Goal: Information Seeking & Learning: Learn about a topic

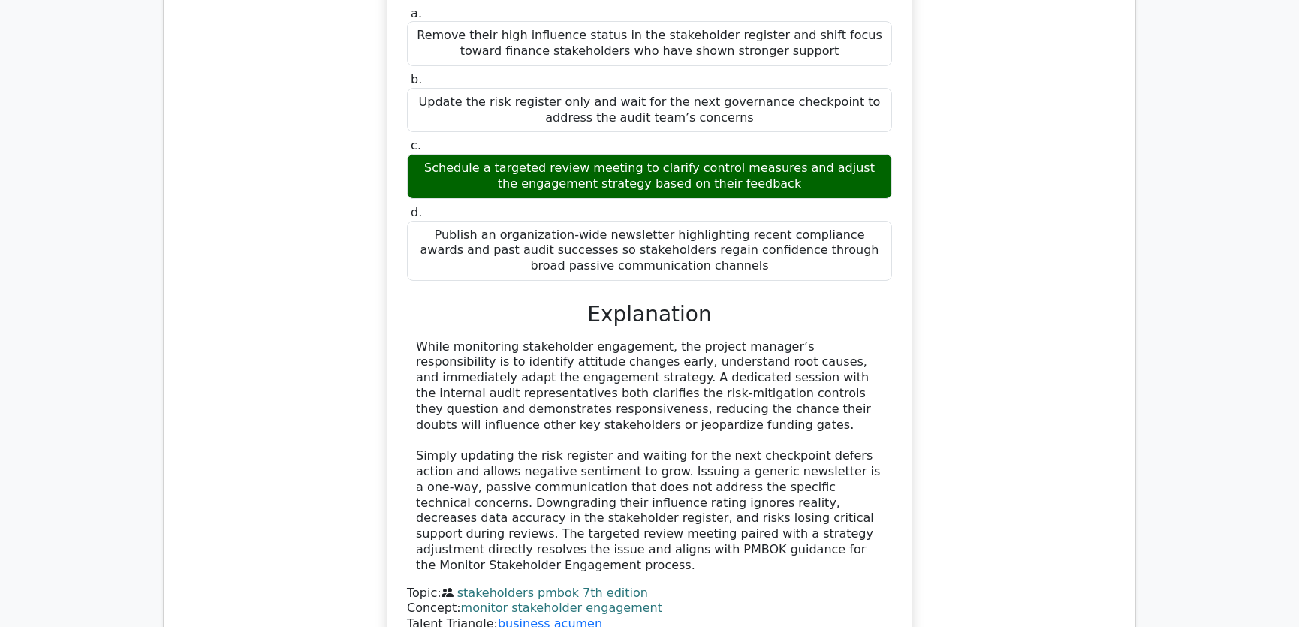
scroll to position [2275, 0]
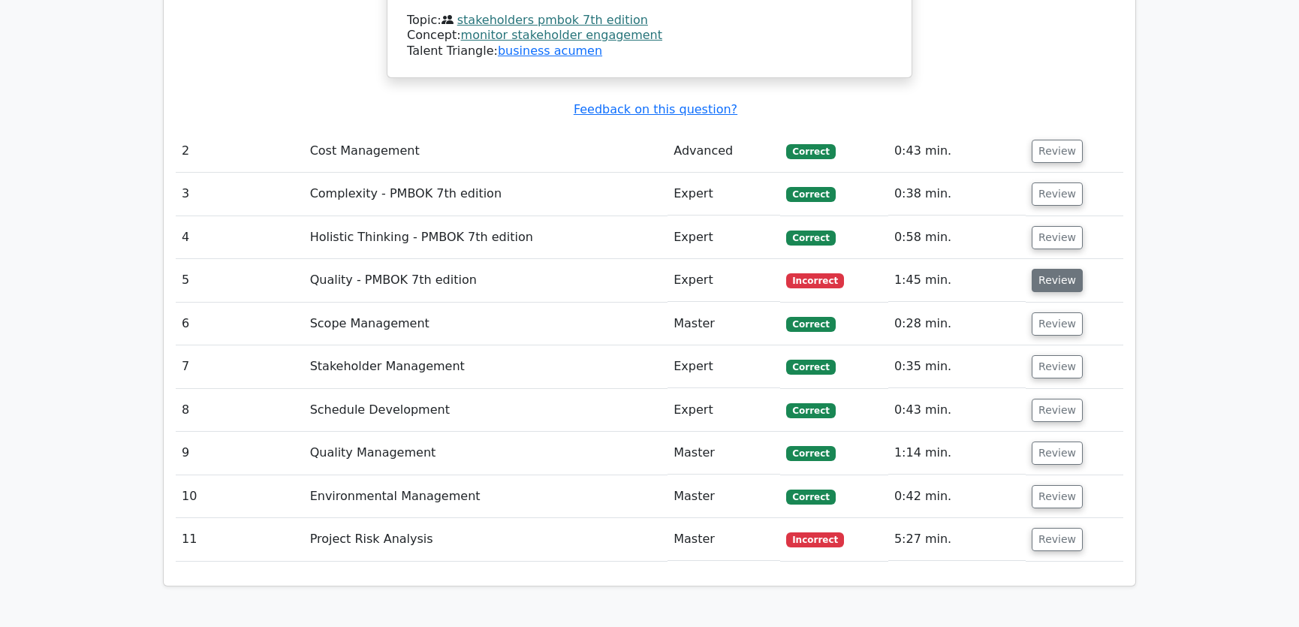
click at [1065, 269] on button "Review" at bounding box center [1057, 280] width 51 height 23
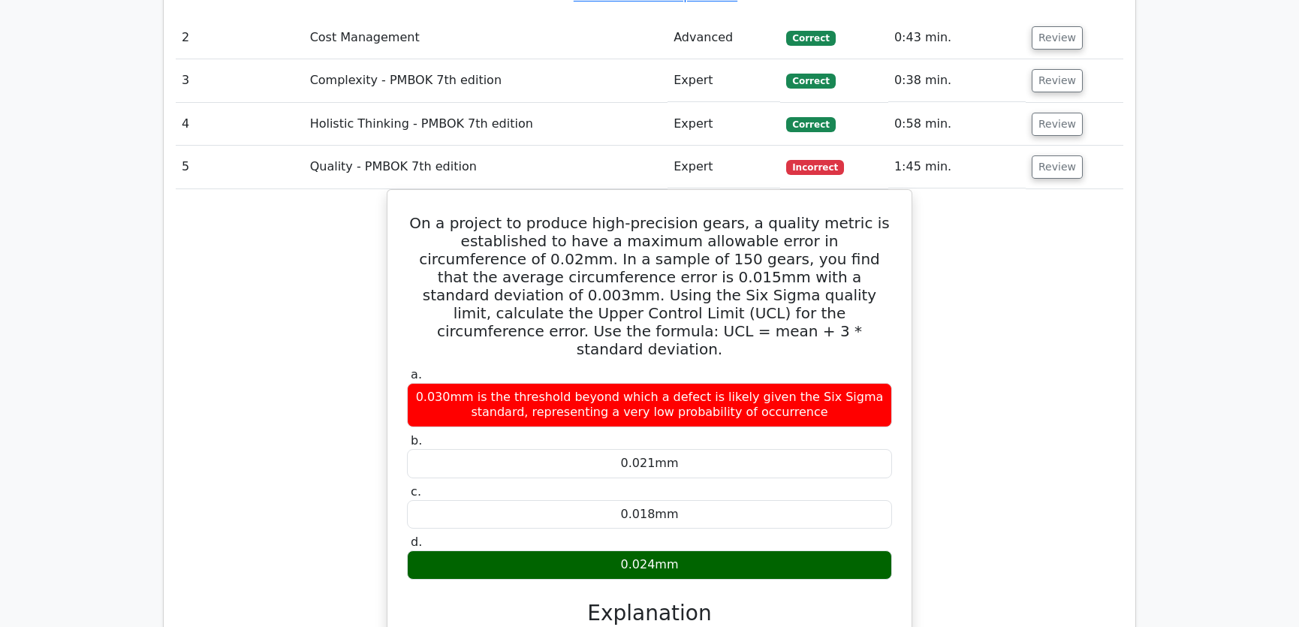
scroll to position [2502, 0]
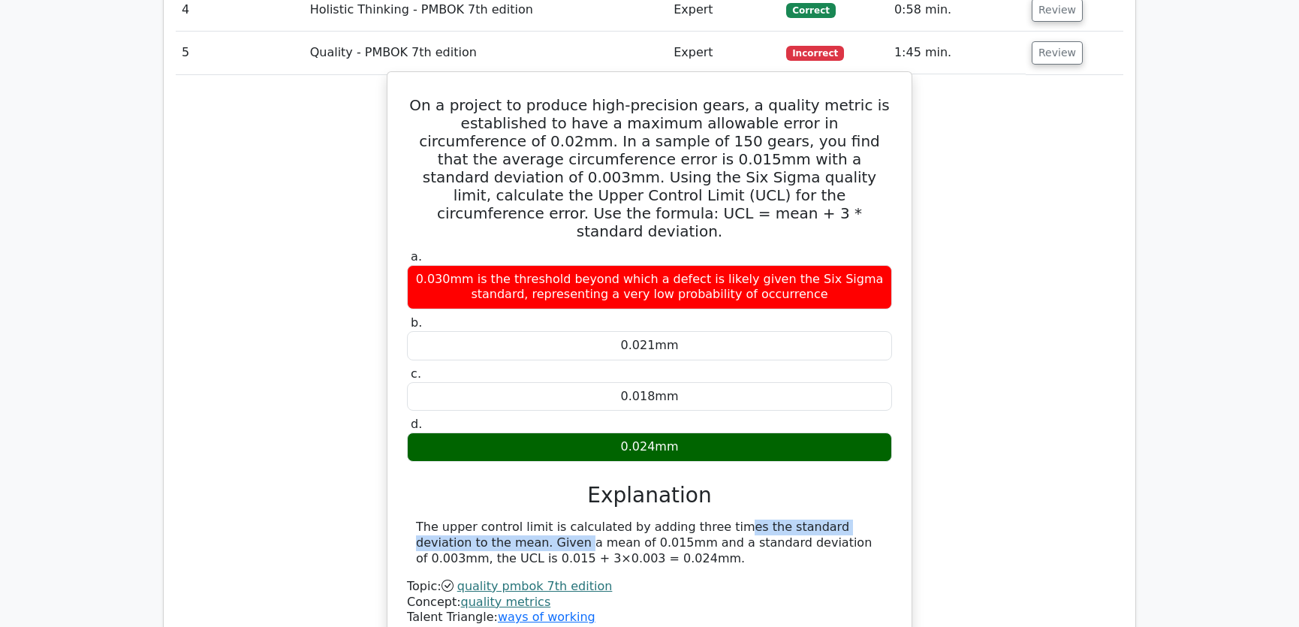
drag, startPoint x: 621, startPoint y: 438, endPoint x: 867, endPoint y: 439, distance: 246.3
click at [867, 520] on div "The upper control limit is calculated by adding three times the standard deviat…" at bounding box center [649, 543] width 467 height 47
drag, startPoint x: 472, startPoint y: 450, endPoint x: 615, endPoint y: 453, distance: 142.7
click at [615, 520] on div "The upper control limit is calculated by adding three times the standard deviat…" at bounding box center [649, 543] width 467 height 47
click at [644, 520] on div "The upper control limit is calculated by adding three times the standard deviat…" at bounding box center [649, 543] width 467 height 47
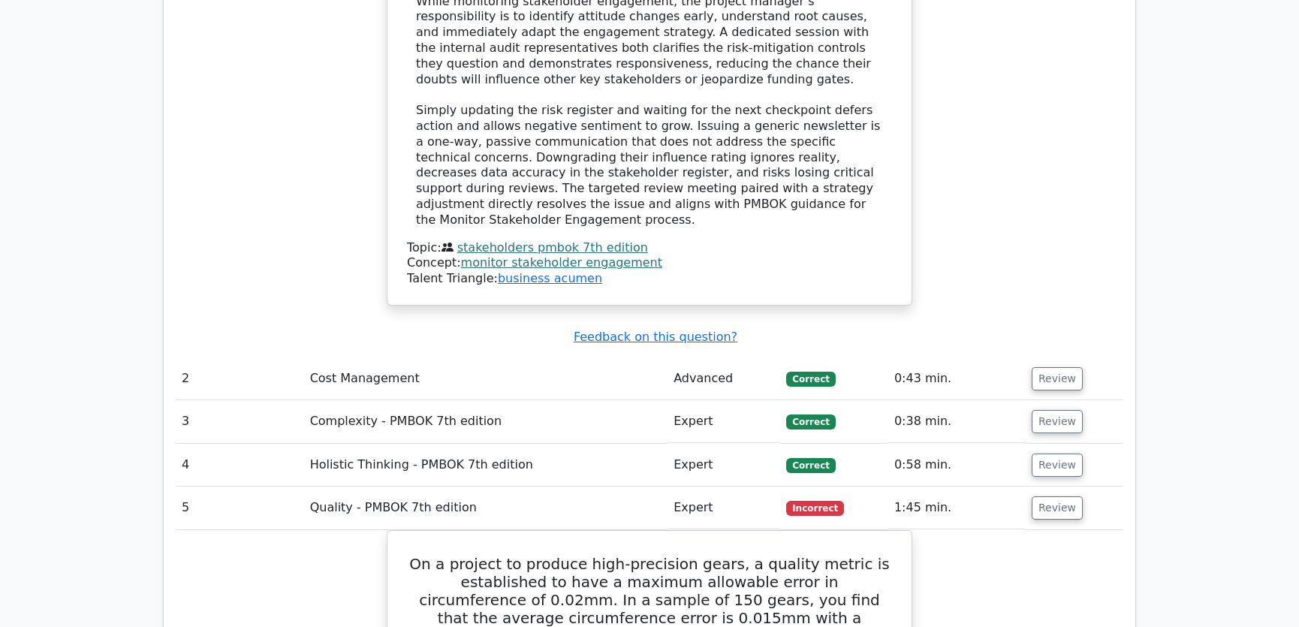
scroll to position [2161, 0]
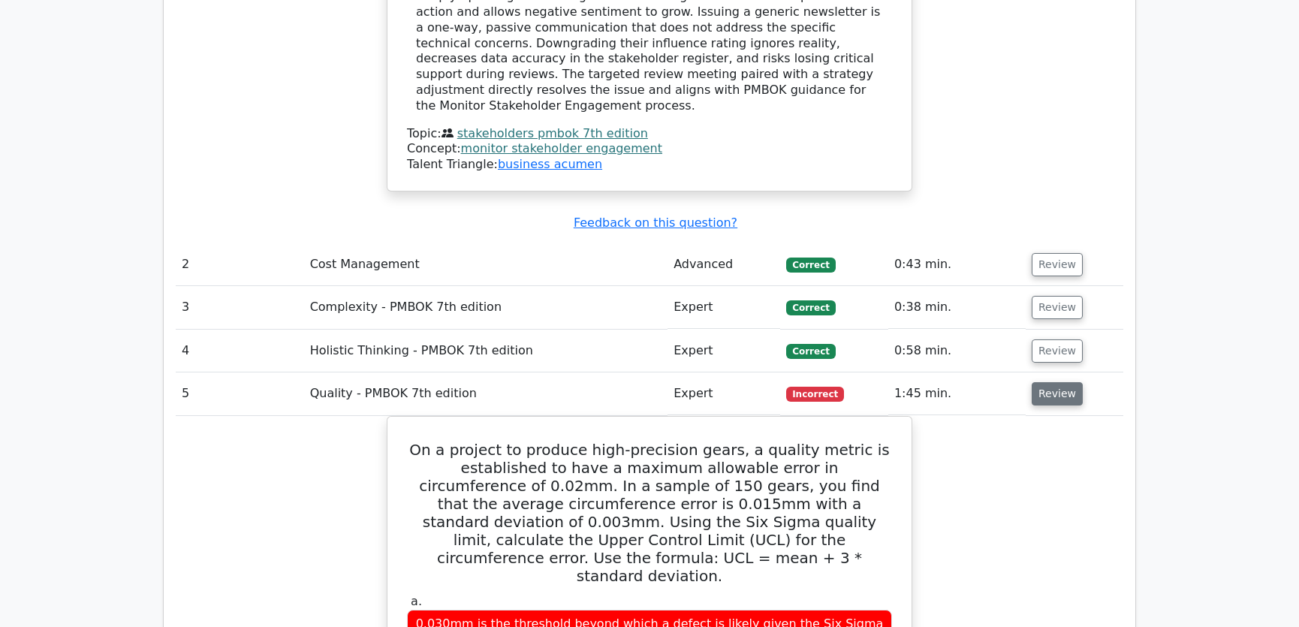
click at [1044, 382] on button "Review" at bounding box center [1057, 393] width 51 height 23
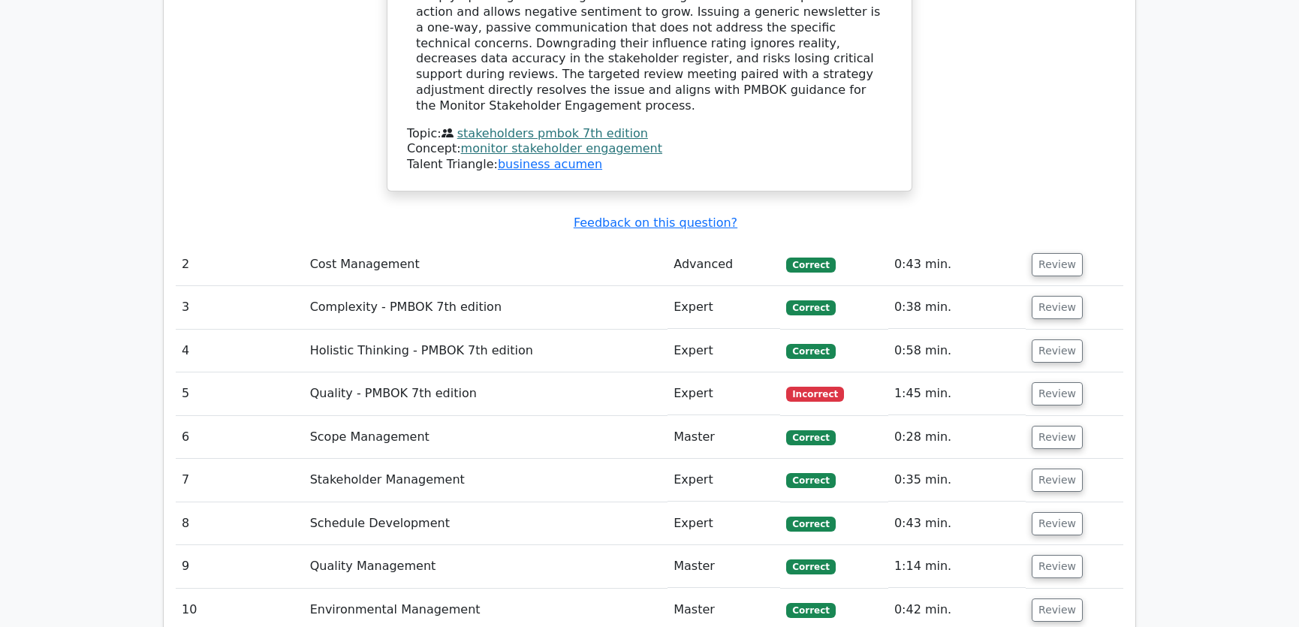
scroll to position [2502, 0]
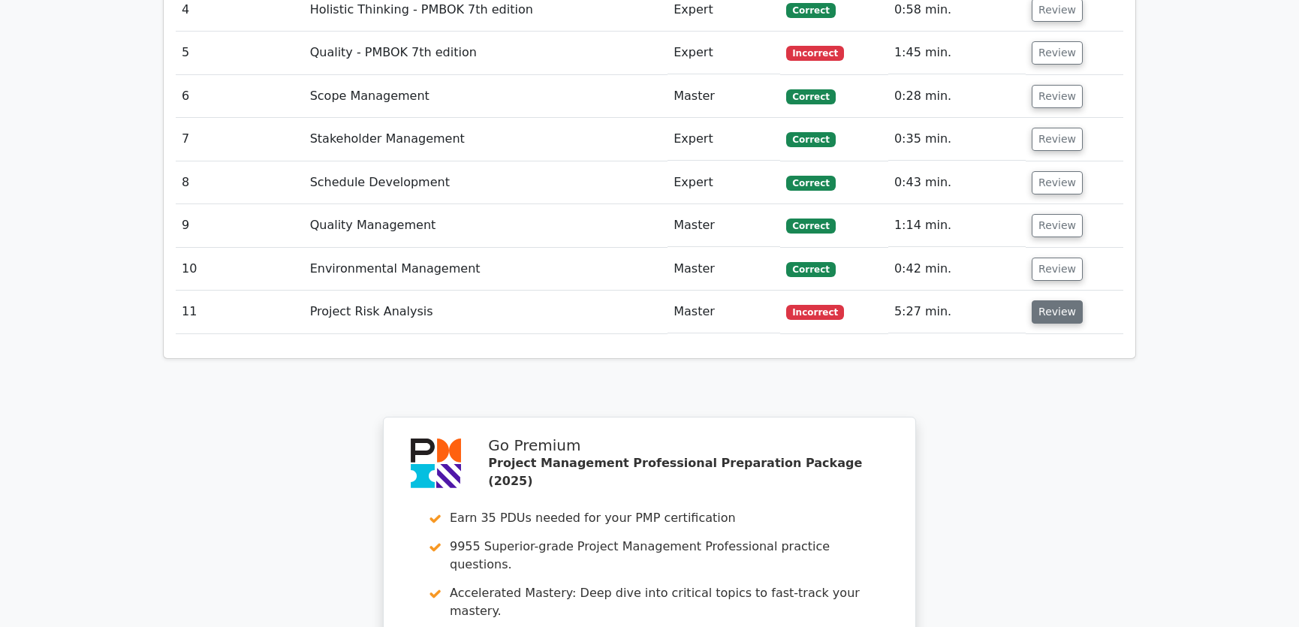
click at [1058, 300] on button "Review" at bounding box center [1057, 311] width 51 height 23
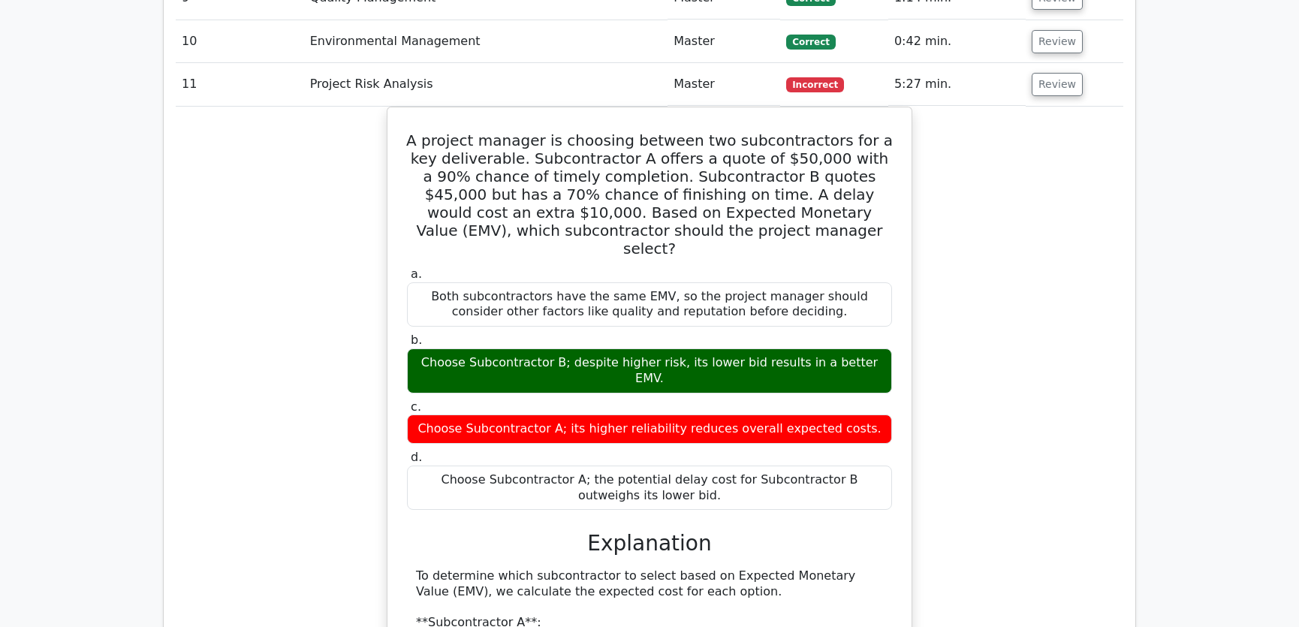
scroll to position [2616, 0]
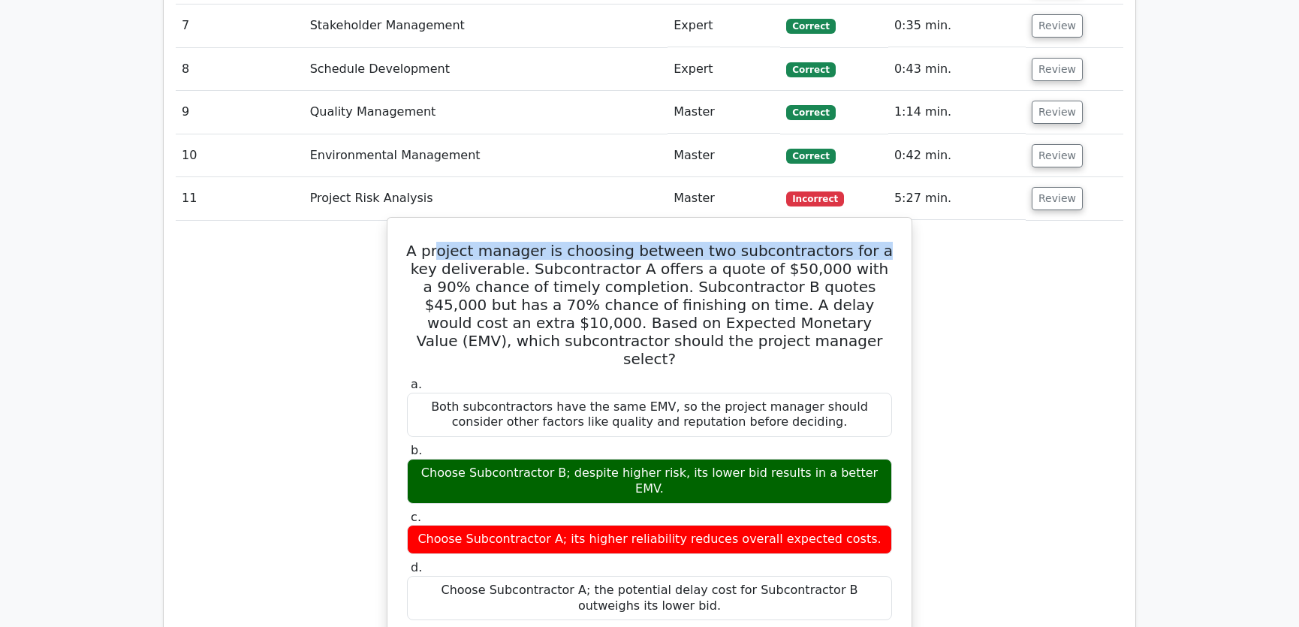
drag, startPoint x: 444, startPoint y: 176, endPoint x: 854, endPoint y: 186, distance: 409.3
click at [854, 242] on h5 "A project manager is choosing between two subcontractors for a key deliverable.…" at bounding box center [649, 305] width 488 height 126
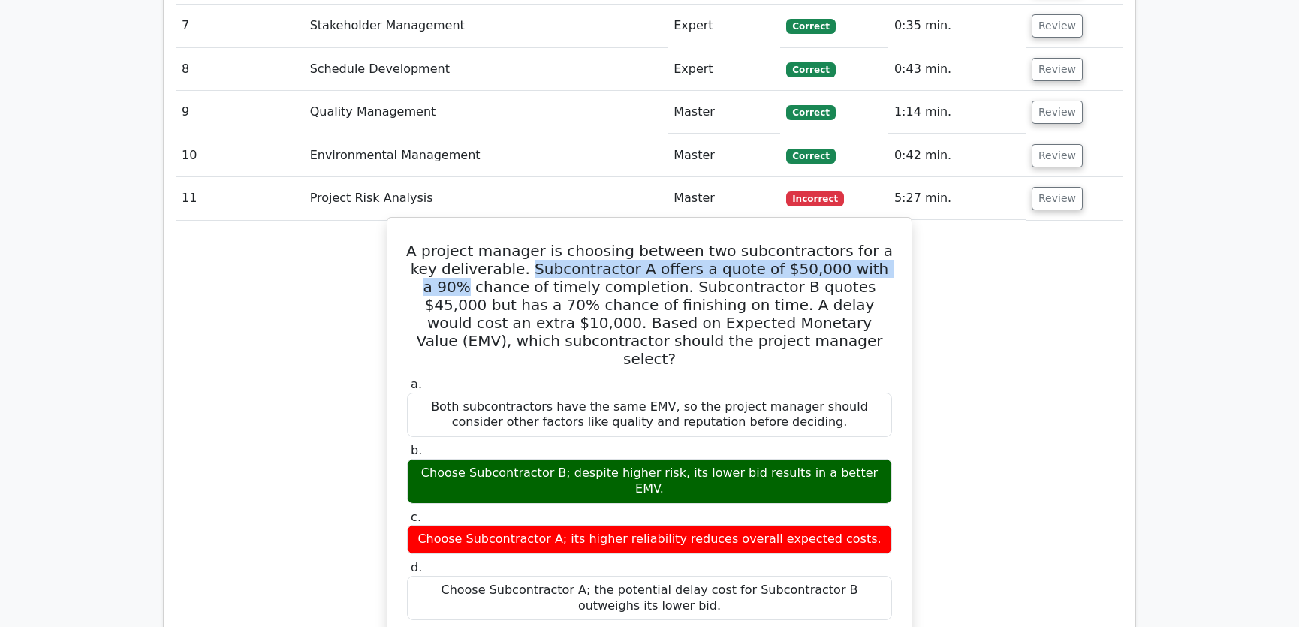
drag, startPoint x: 511, startPoint y: 196, endPoint x: 879, endPoint y: 196, distance: 368.6
click at [879, 242] on h5 "A project manager is choosing between two subcontractors for a key deliverable.…" at bounding box center [649, 305] width 488 height 126
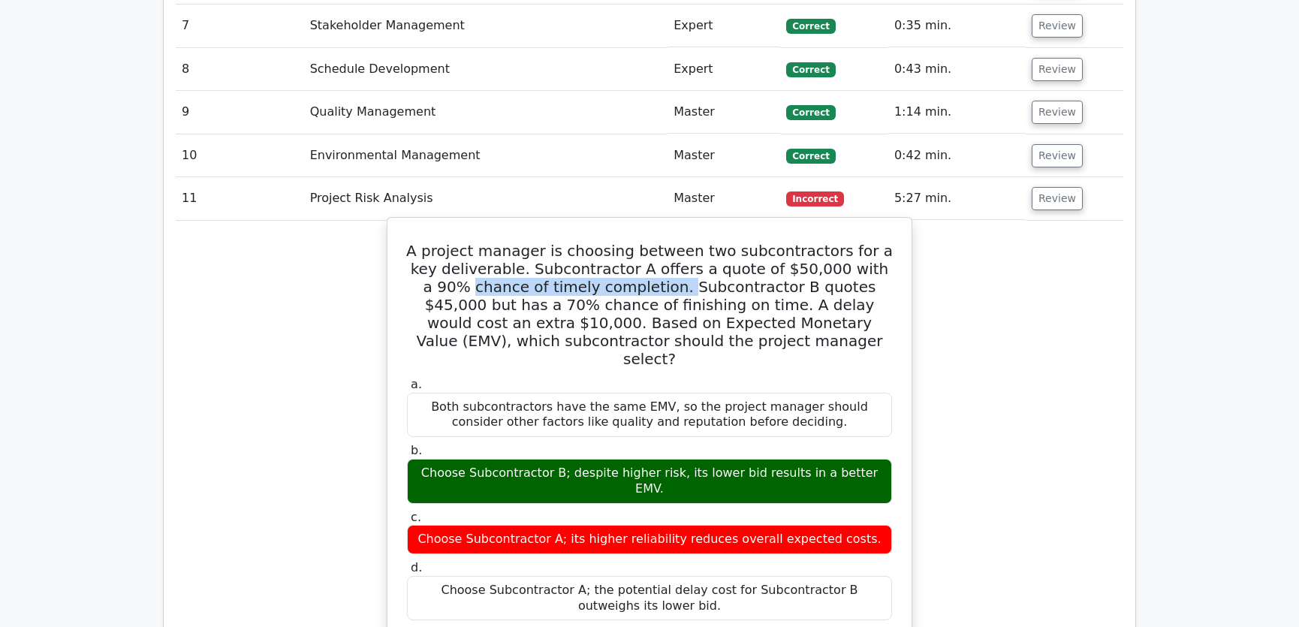
drag, startPoint x: 410, startPoint y: 218, endPoint x: 607, endPoint y: 207, distance: 197.8
click at [607, 242] on h5 "A project manager is choosing between two subcontractors for a key deliverable.…" at bounding box center [649, 305] width 488 height 126
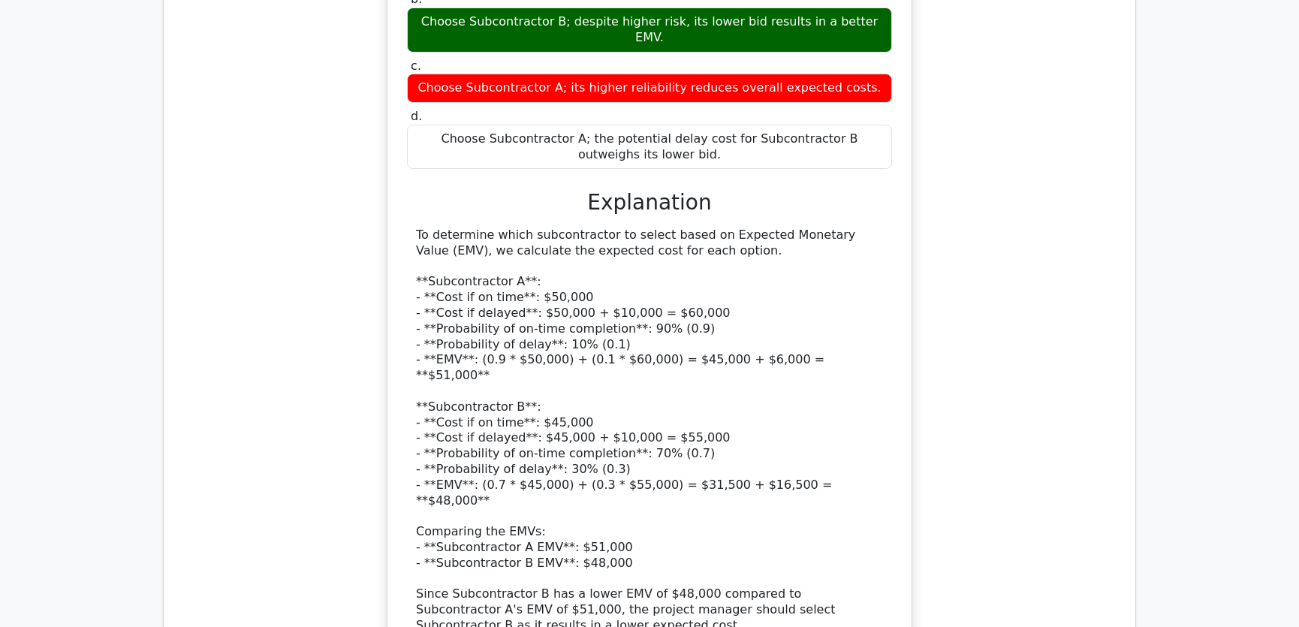
scroll to position [2957, 0]
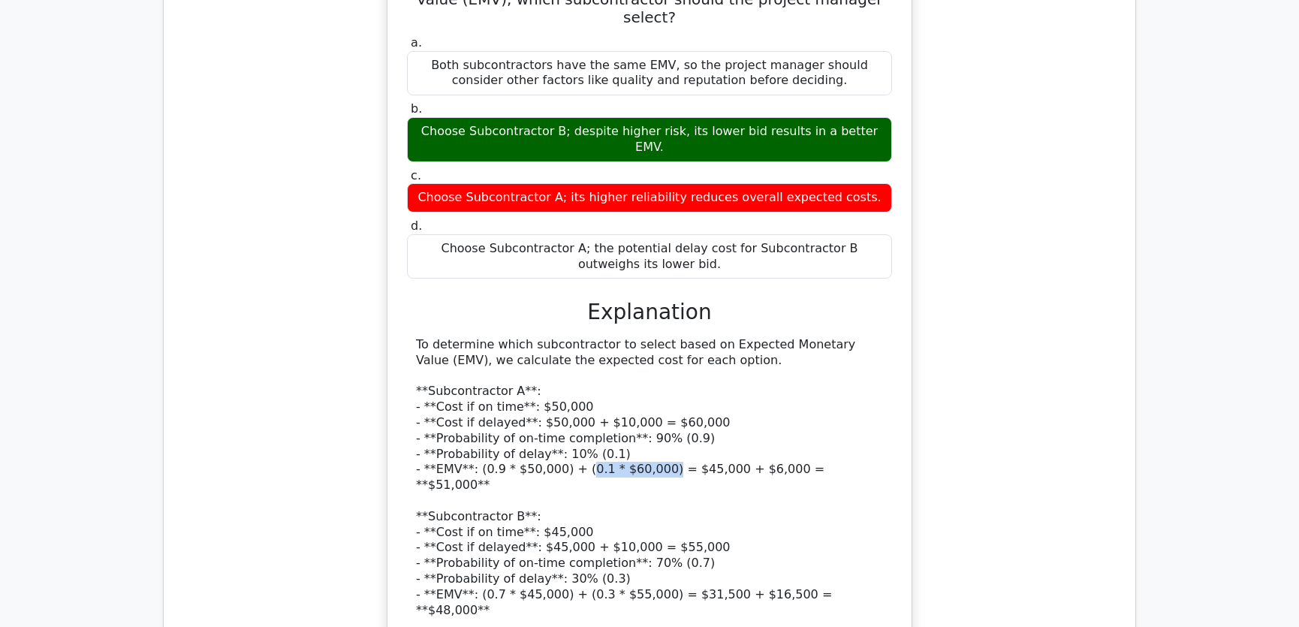
drag, startPoint x: 574, startPoint y: 364, endPoint x: 649, endPoint y: 365, distance: 75.1
click at [649, 365] on div "To determine which subcontractor to select based on Expected Monetary Value (EM…" at bounding box center [649, 540] width 467 height 406
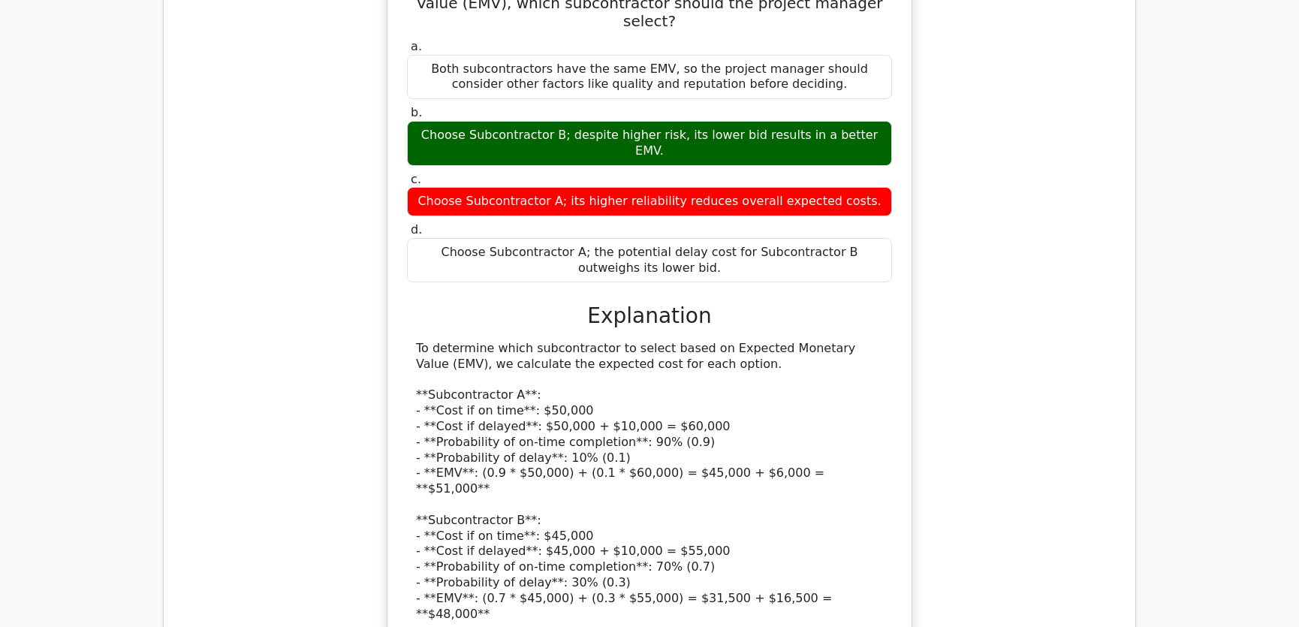
click at [948, 363] on div "A project manager is choosing between two subcontractors for a key deliverable.…" at bounding box center [649, 360] width 947 height 963
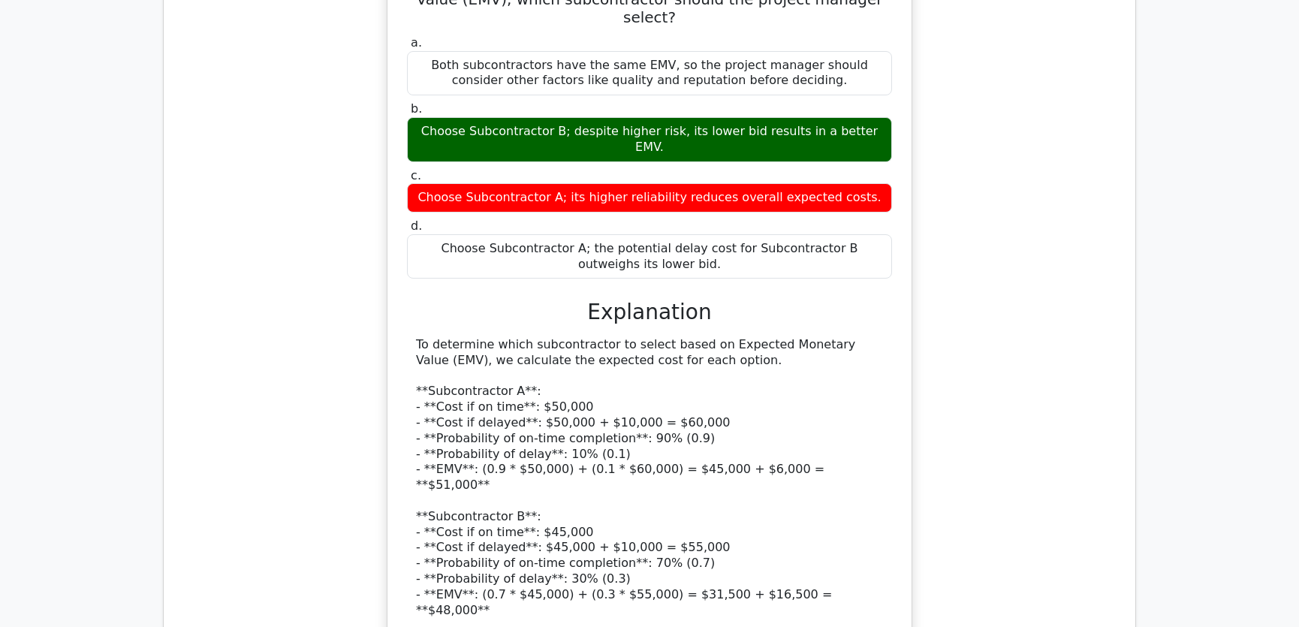
drag, startPoint x: 465, startPoint y: 583, endPoint x: 874, endPoint y: 580, distance: 408.4
click at [874, 580] on div "To determine which subcontractor to select based on Expected Monetary Value (EM…" at bounding box center [649, 540] width 467 height 406
click at [520, 601] on div "To determine which subcontractor to select based on Expected Monetary Value (EM…" at bounding box center [649, 540] width 467 height 406
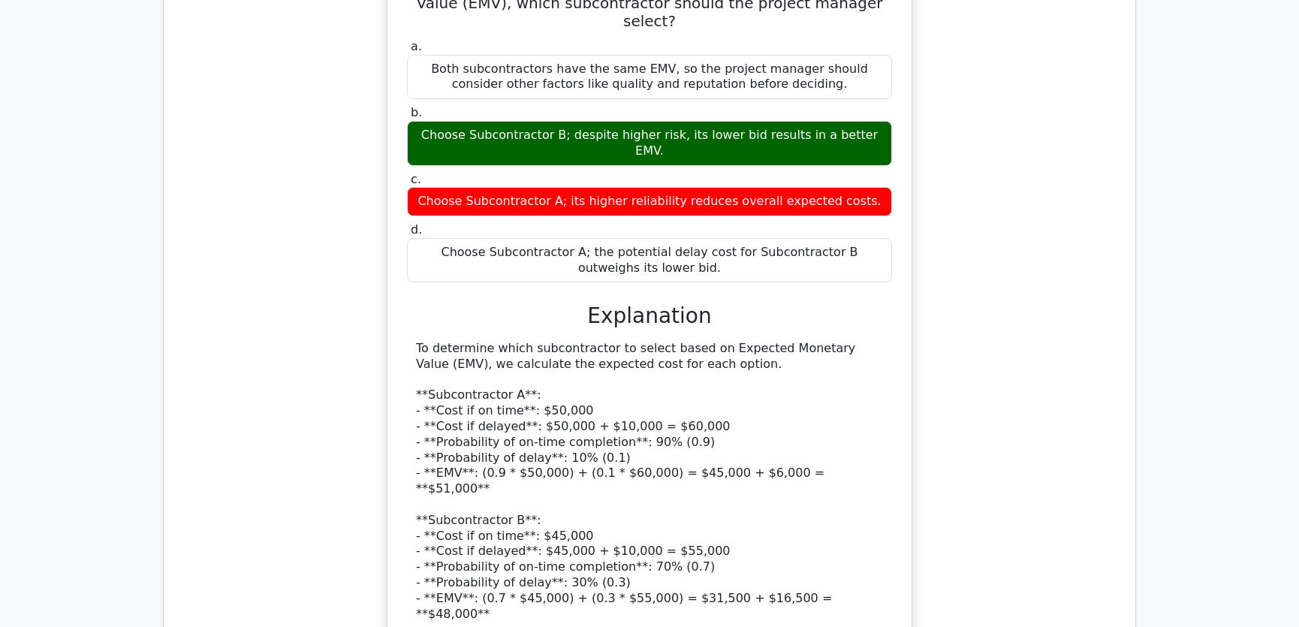
click at [941, 532] on div "A project manager is choosing between two subcontractors for a key deliverable.…" at bounding box center [649, 360] width 947 height 963
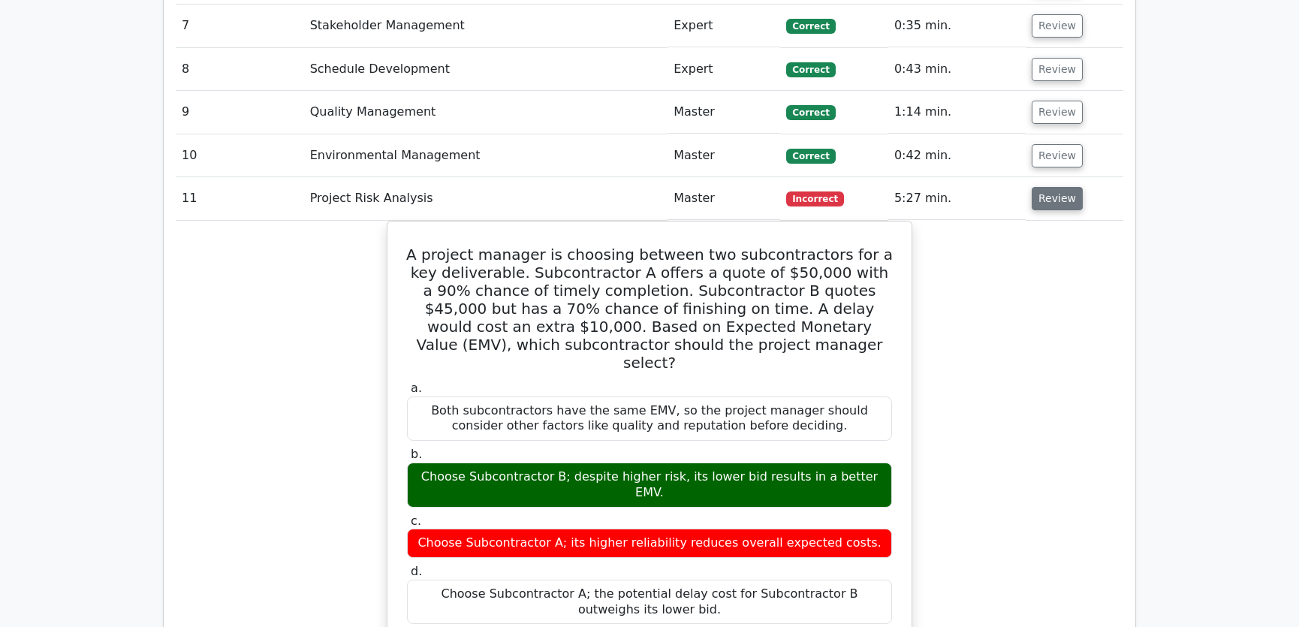
click at [1053, 187] on button "Review" at bounding box center [1057, 198] width 51 height 23
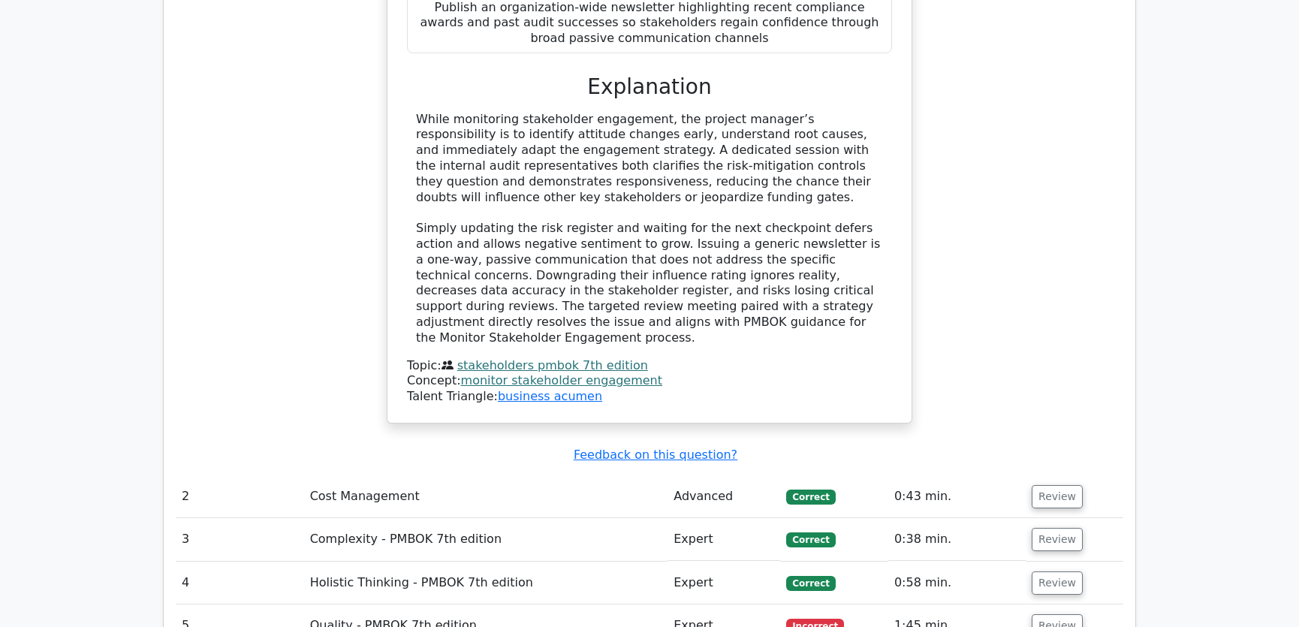
scroll to position [2161, 0]
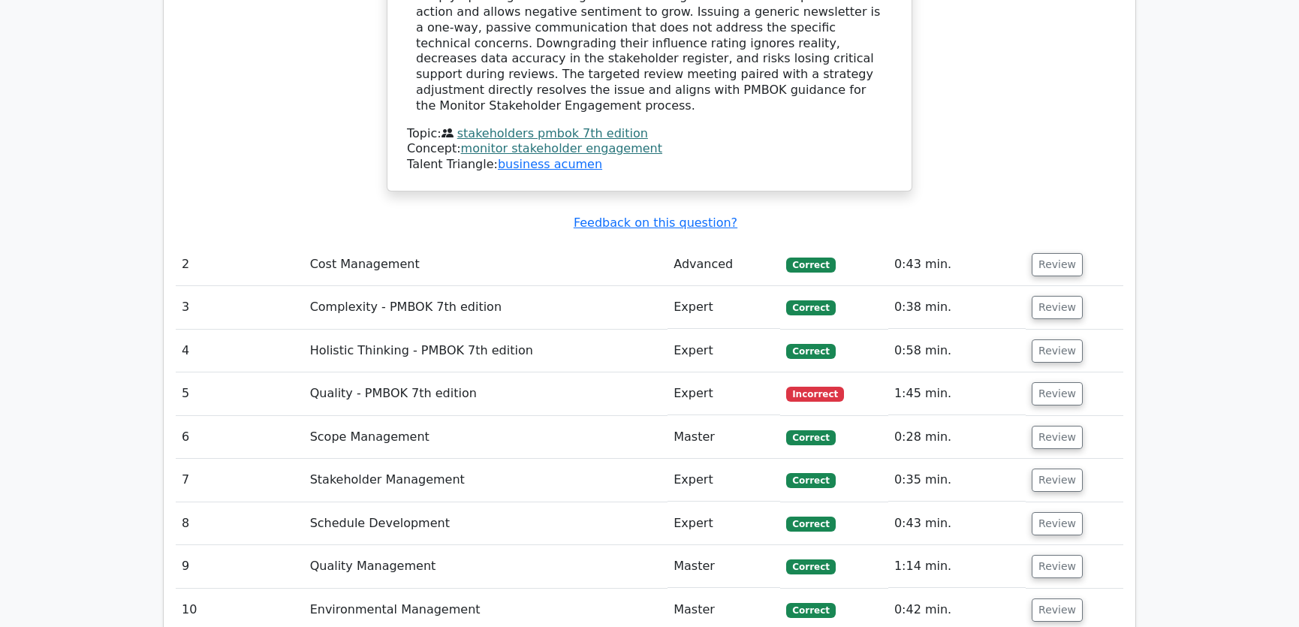
click at [1037, 243] on td "Review" at bounding box center [1075, 264] width 98 height 43
click at [1044, 253] on button "Review" at bounding box center [1057, 264] width 51 height 23
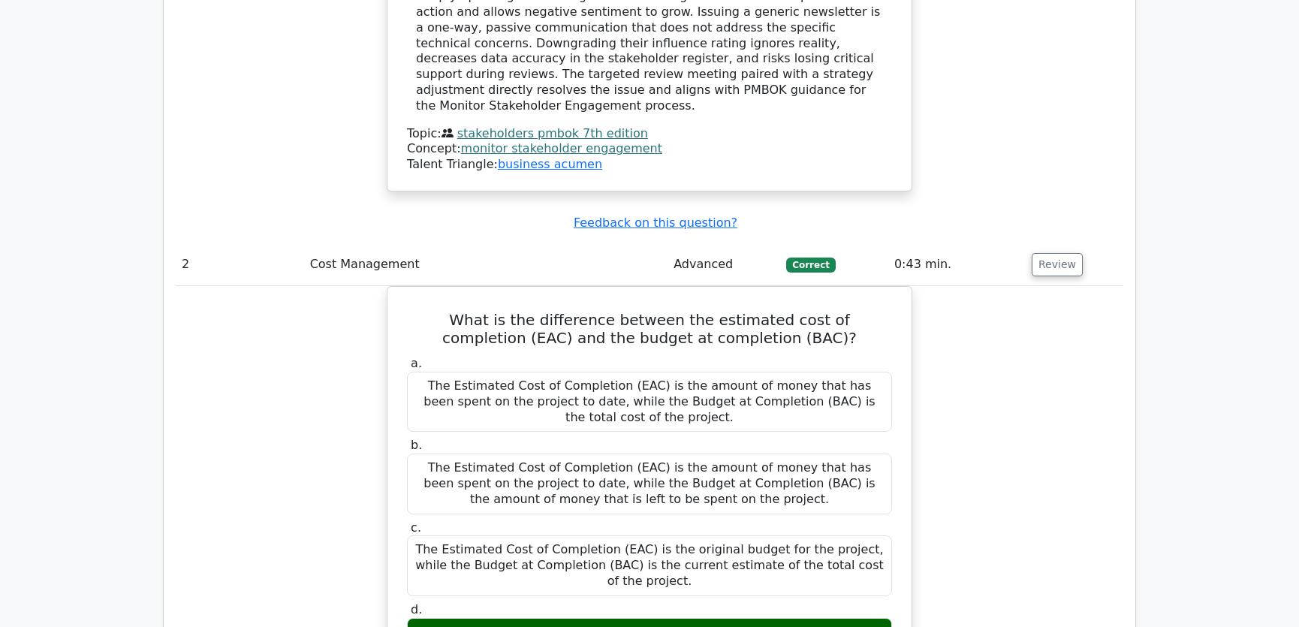
scroll to position [2275, 0]
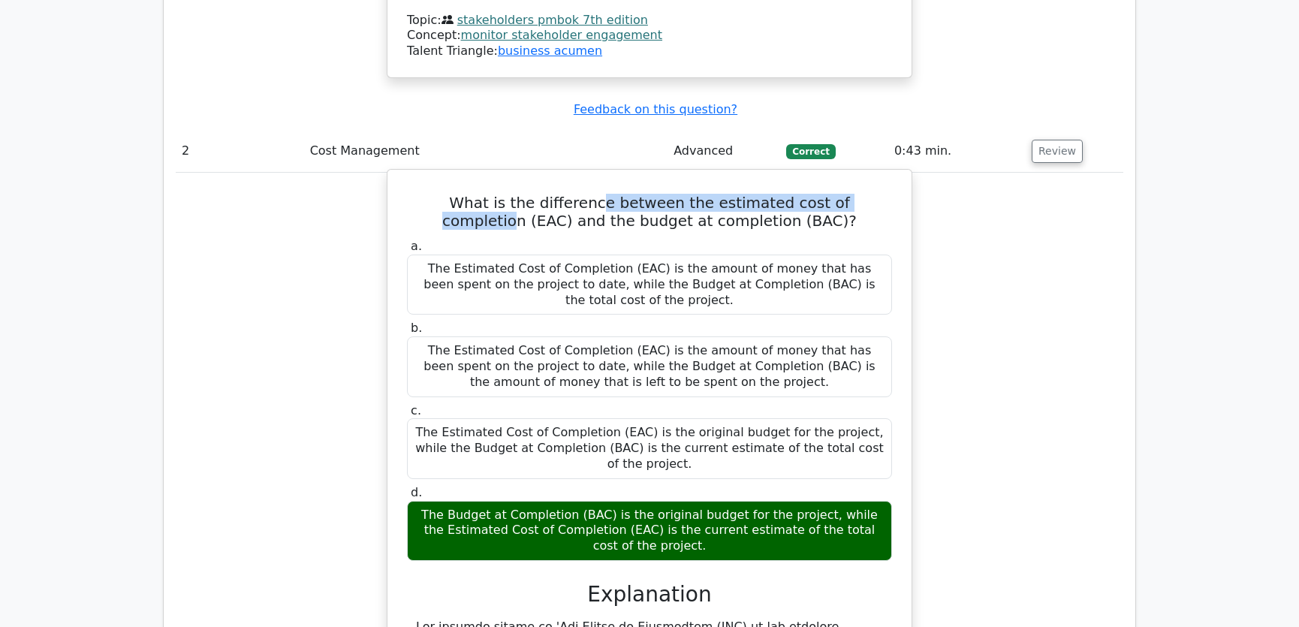
drag, startPoint x: 553, startPoint y: 128, endPoint x: 845, endPoint y: 123, distance: 292.8
click at [845, 194] on h5 "What is the difference between the estimated cost of completion (EAC) and the b…" at bounding box center [649, 212] width 488 height 36
drag, startPoint x: 596, startPoint y: 150, endPoint x: 806, endPoint y: 146, distance: 210.2
click at [806, 194] on h5 "What is the difference between the estimated cost of completion (EAC) and the b…" at bounding box center [649, 212] width 488 height 36
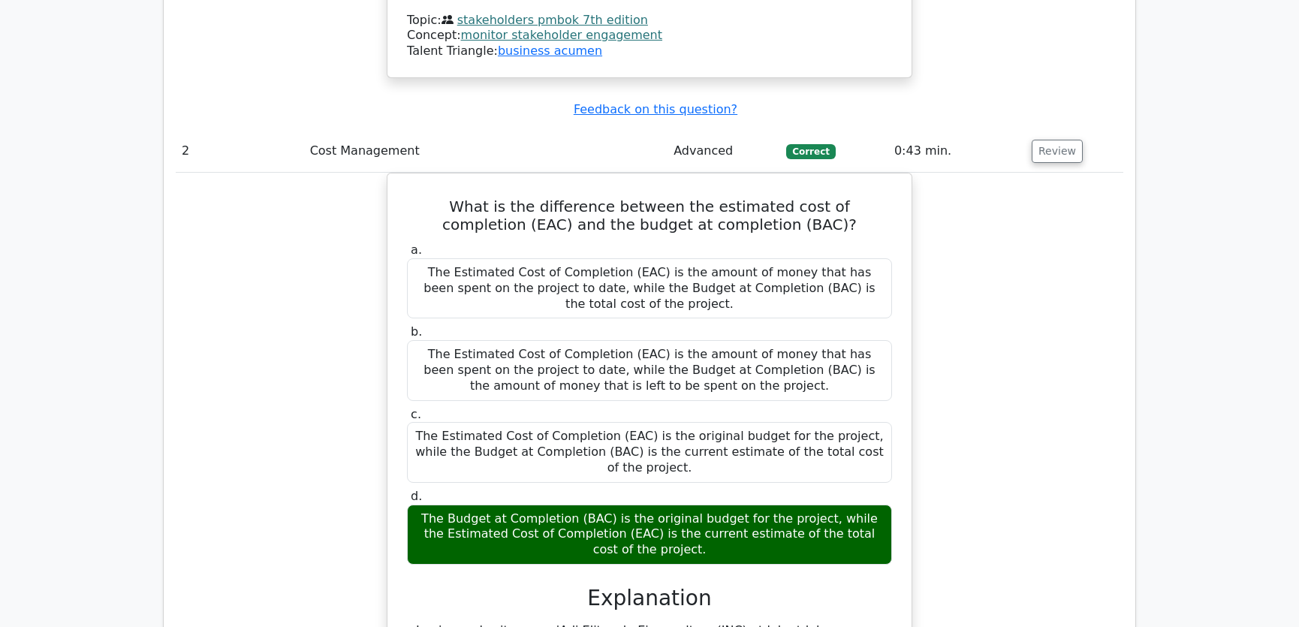
click at [967, 421] on div "What is the difference between the estimated cost of completion (EAC) and the b…" at bounding box center [649, 555] width 947 height 764
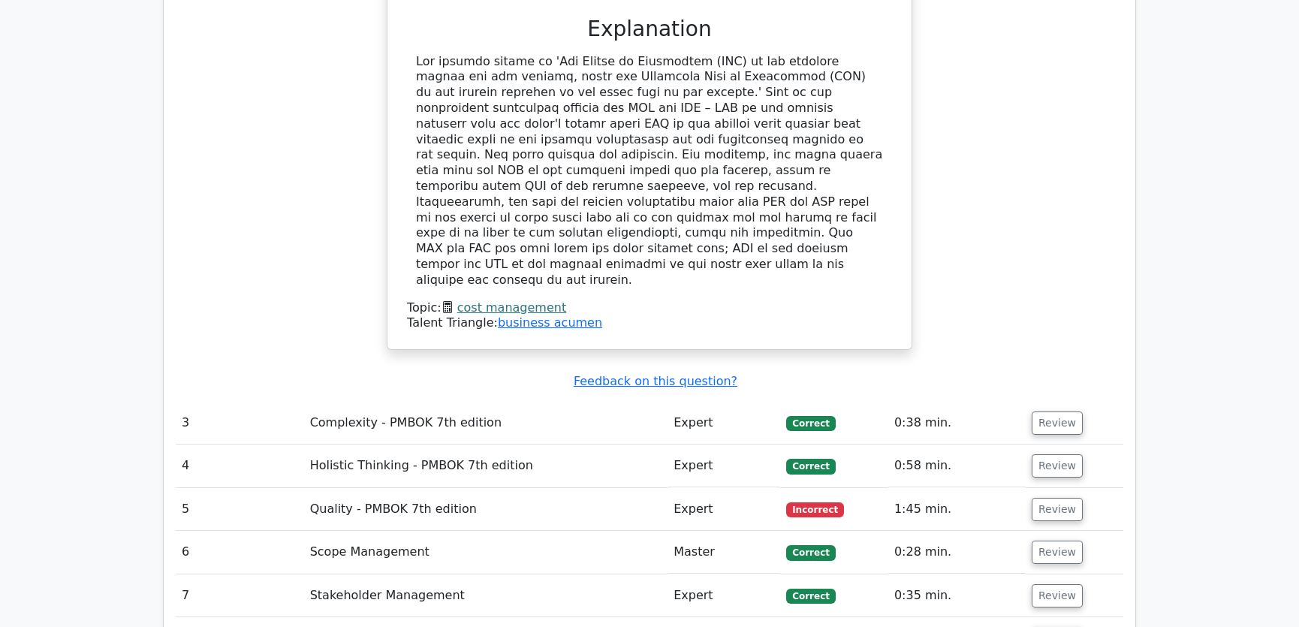
scroll to position [2957, 0]
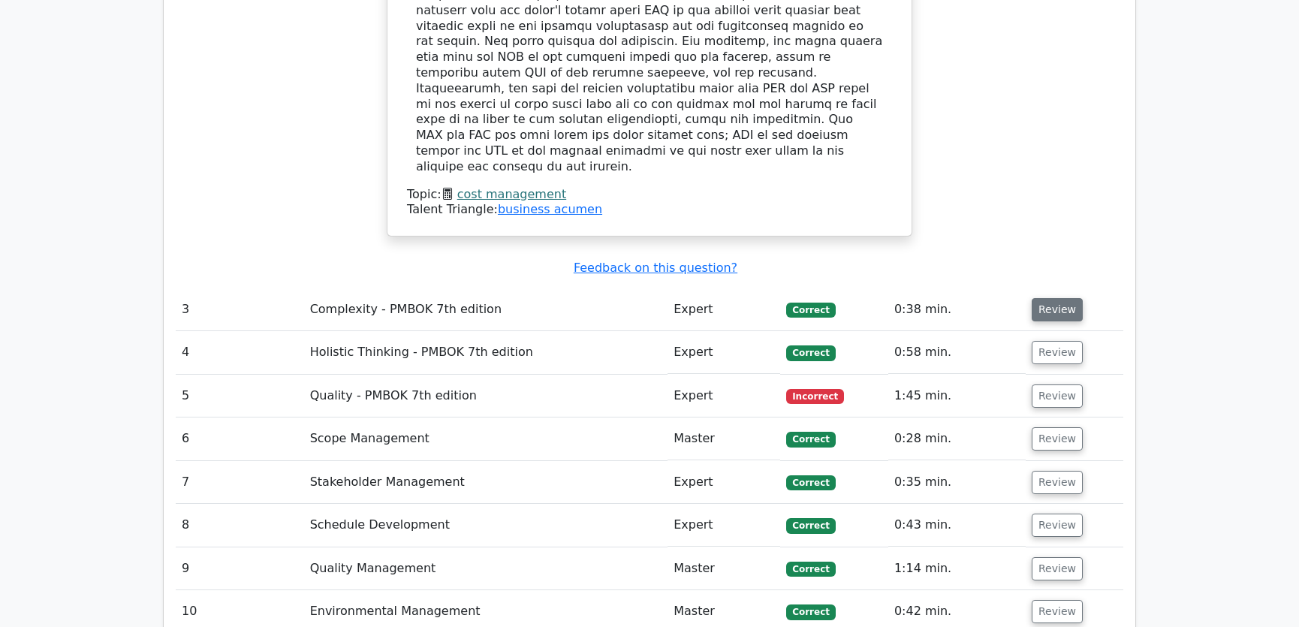
click at [1035, 298] on button "Review" at bounding box center [1057, 309] width 51 height 23
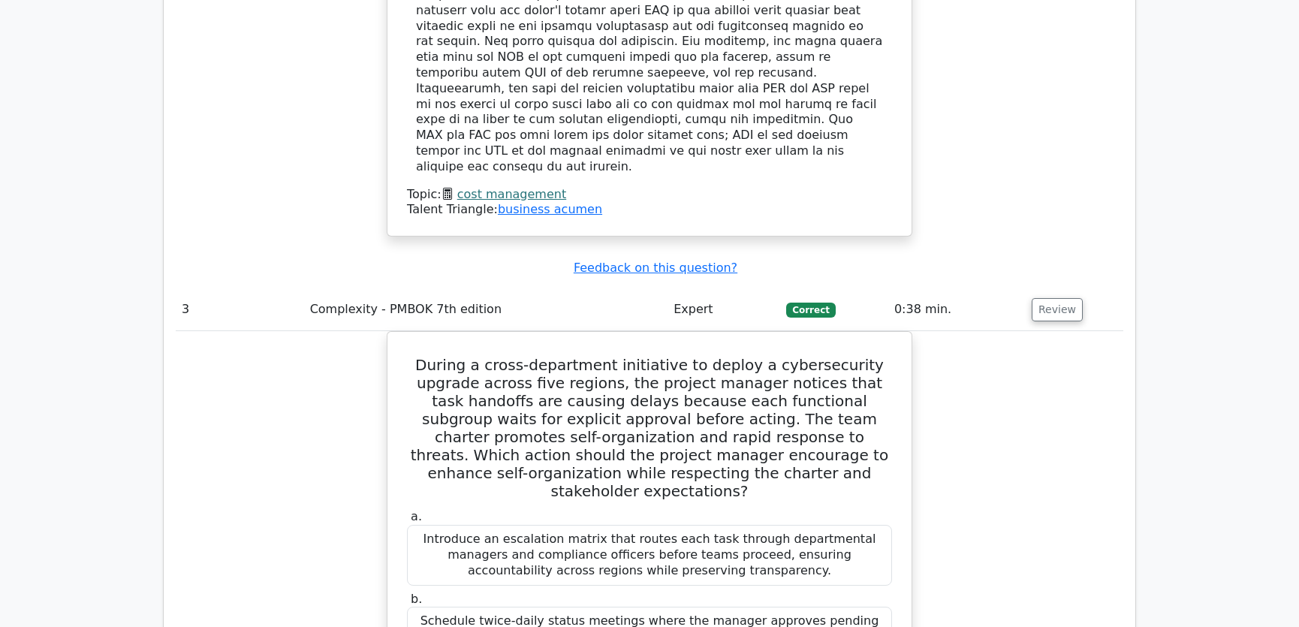
scroll to position [3071, 0]
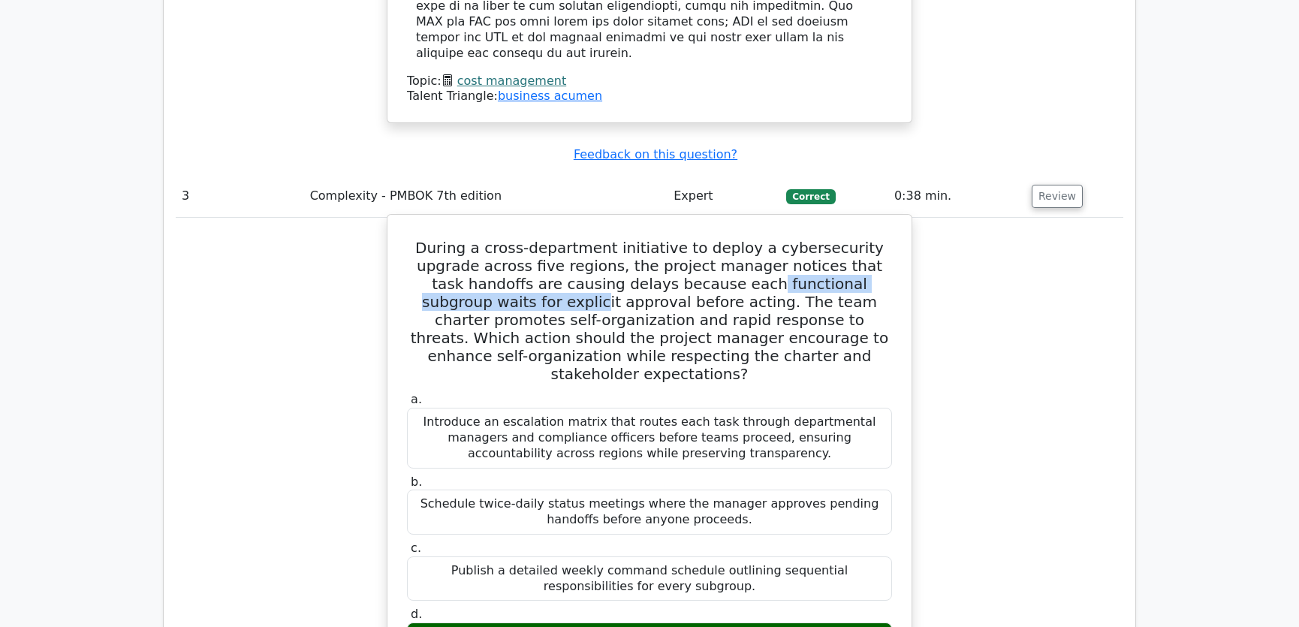
drag, startPoint x: 615, startPoint y: 163, endPoint x: 866, endPoint y: 162, distance: 250.8
click at [866, 239] on h5 "During a cross-department initiative to deploy a cybersecurity upgrade across f…" at bounding box center [649, 311] width 488 height 144
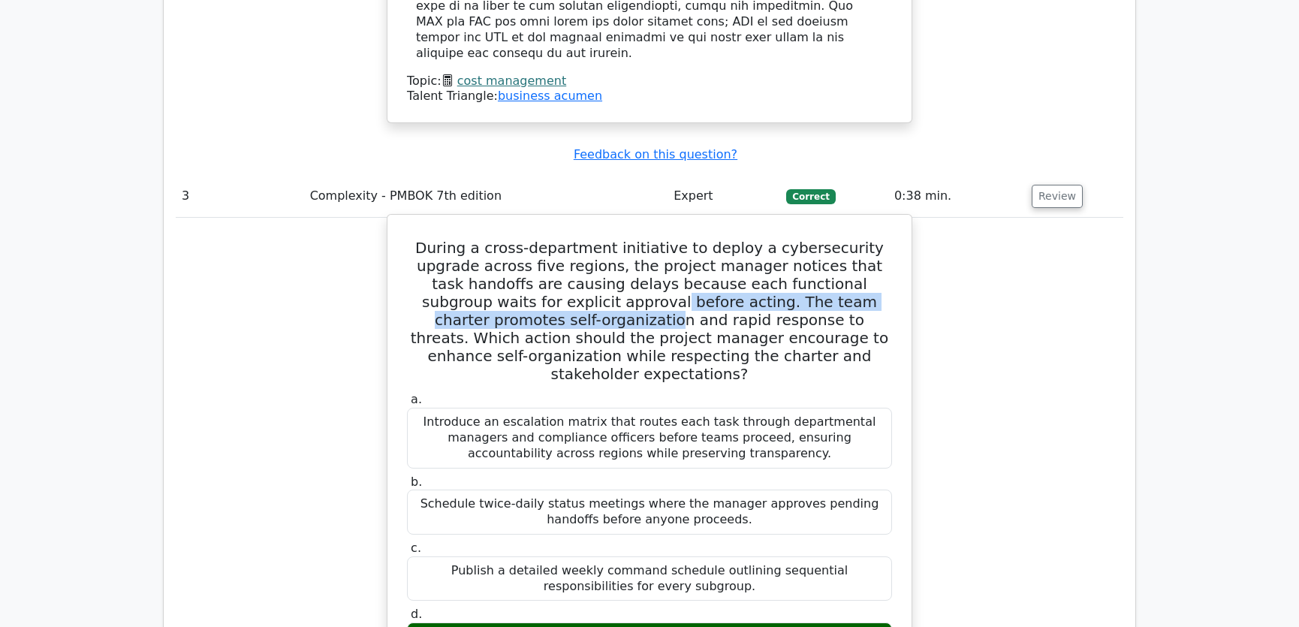
drag, startPoint x: 474, startPoint y: 182, endPoint x: 872, endPoint y: 179, distance: 398.7
click at [871, 239] on h5 "During a cross-department initiative to deploy a cybersecurity upgrade across f…" at bounding box center [649, 311] width 488 height 144
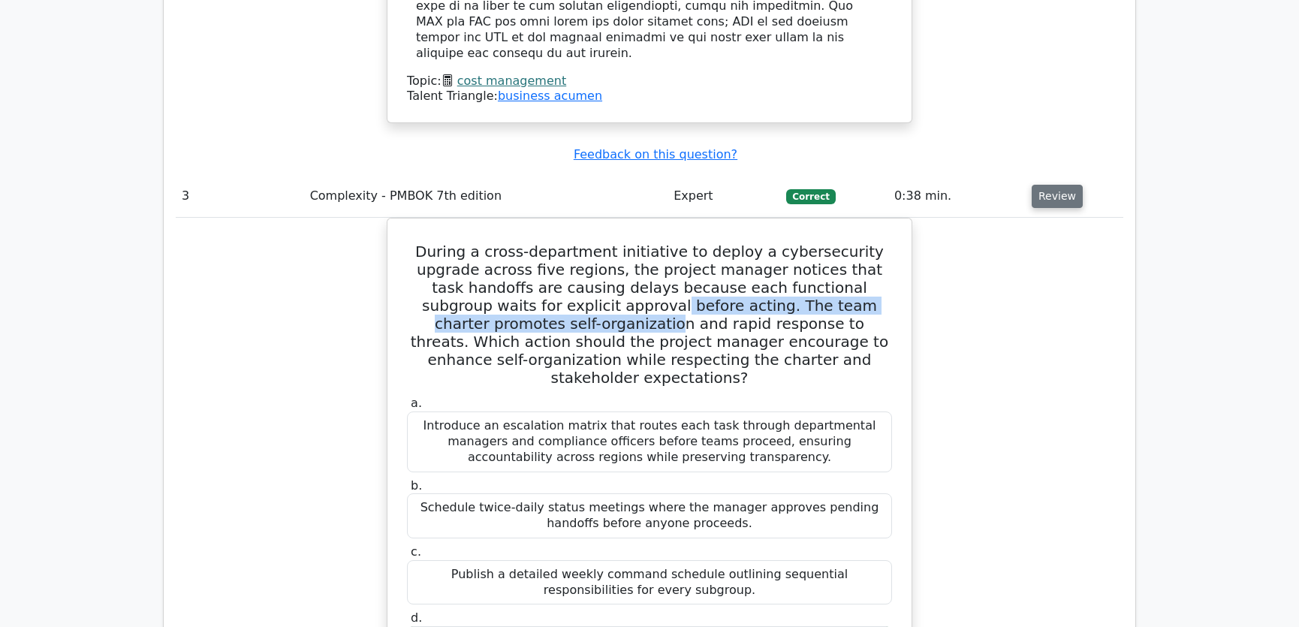
click at [1041, 185] on button "Review" at bounding box center [1057, 196] width 51 height 23
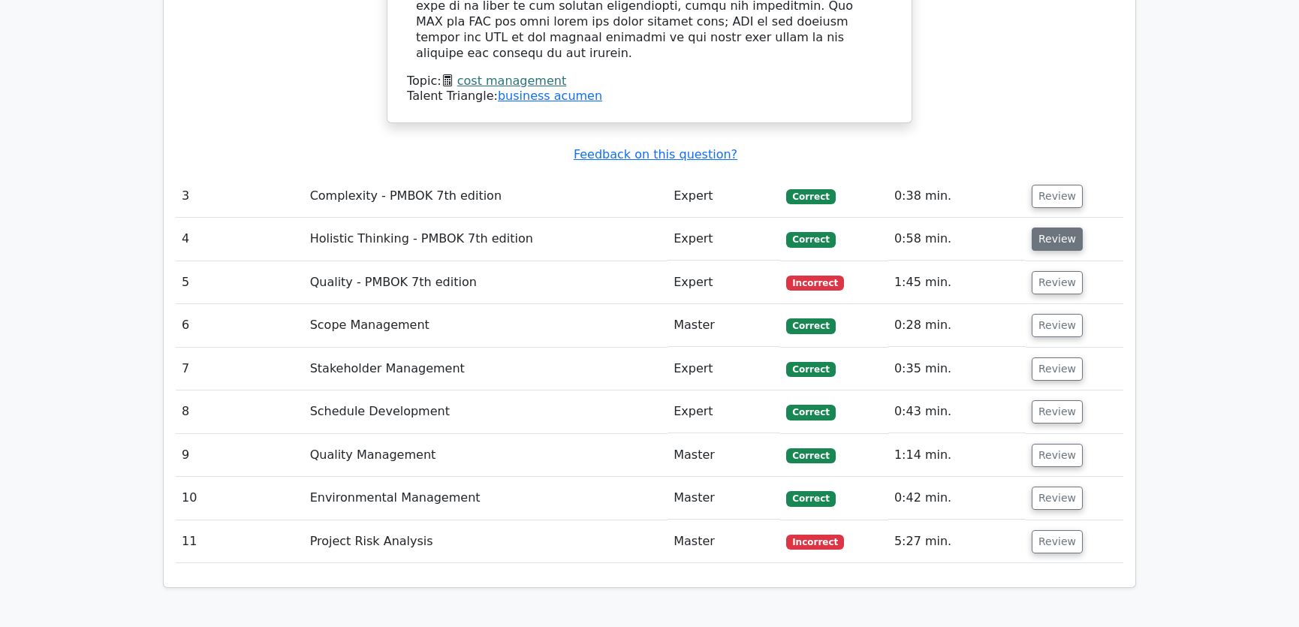
click at [1049, 227] on button "Review" at bounding box center [1057, 238] width 51 height 23
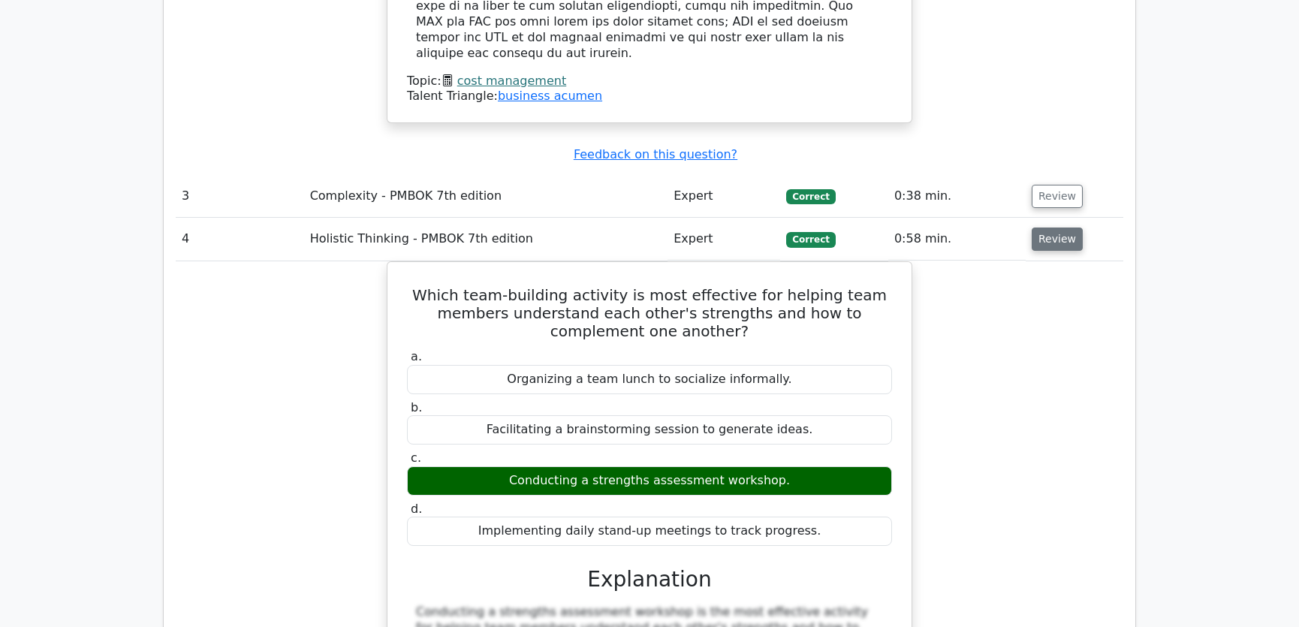
click at [1044, 227] on button "Review" at bounding box center [1057, 238] width 51 height 23
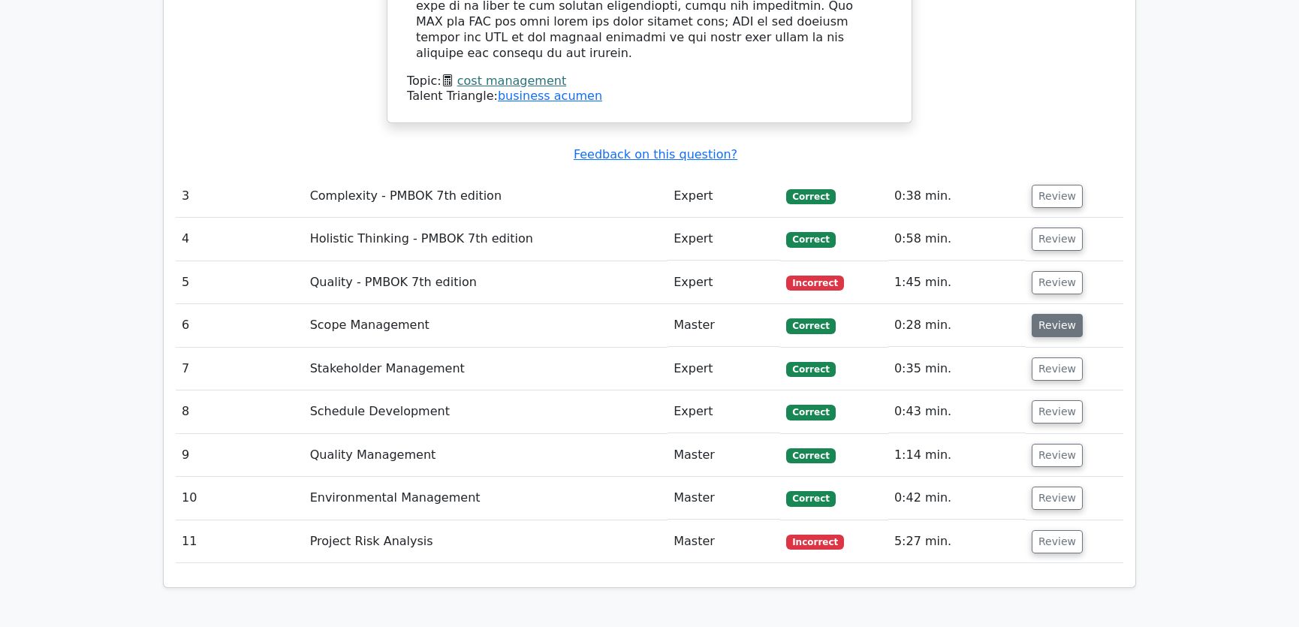
click at [1056, 314] on button "Review" at bounding box center [1057, 325] width 51 height 23
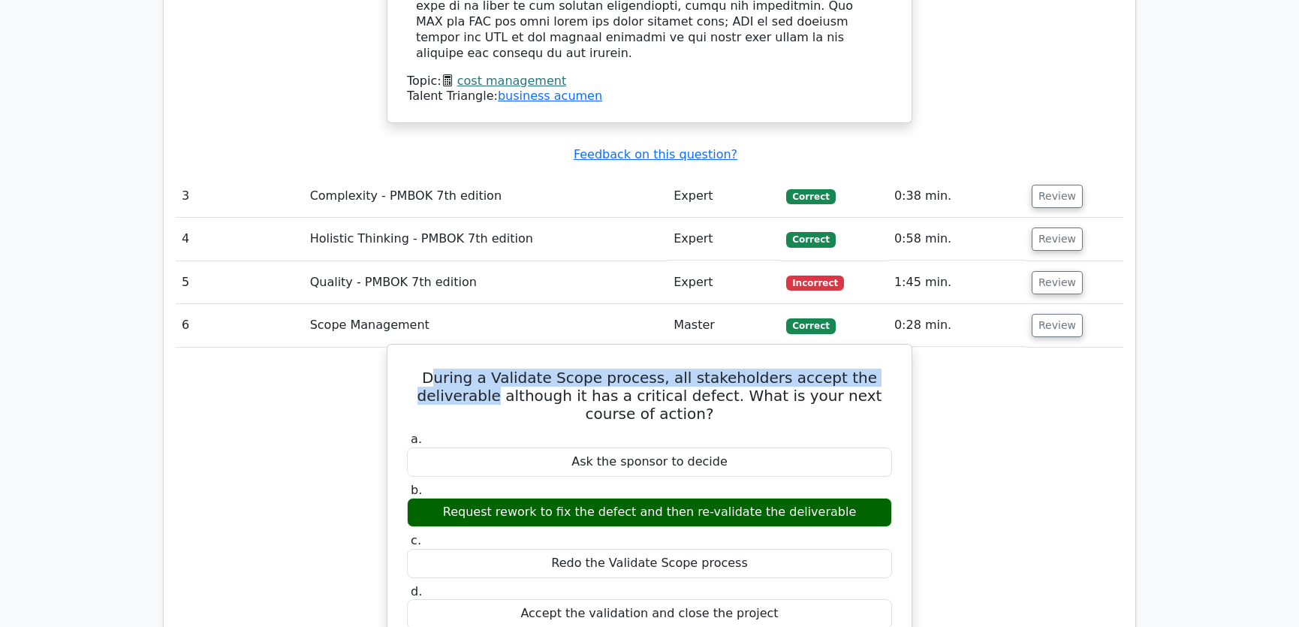
drag, startPoint x: 421, startPoint y: 259, endPoint x: 902, endPoint y: 263, distance: 480.5
click at [902, 351] on div "During a Validate Scope process, all stakeholders accept the deliverable althou…" at bounding box center [649, 630] width 512 height 559
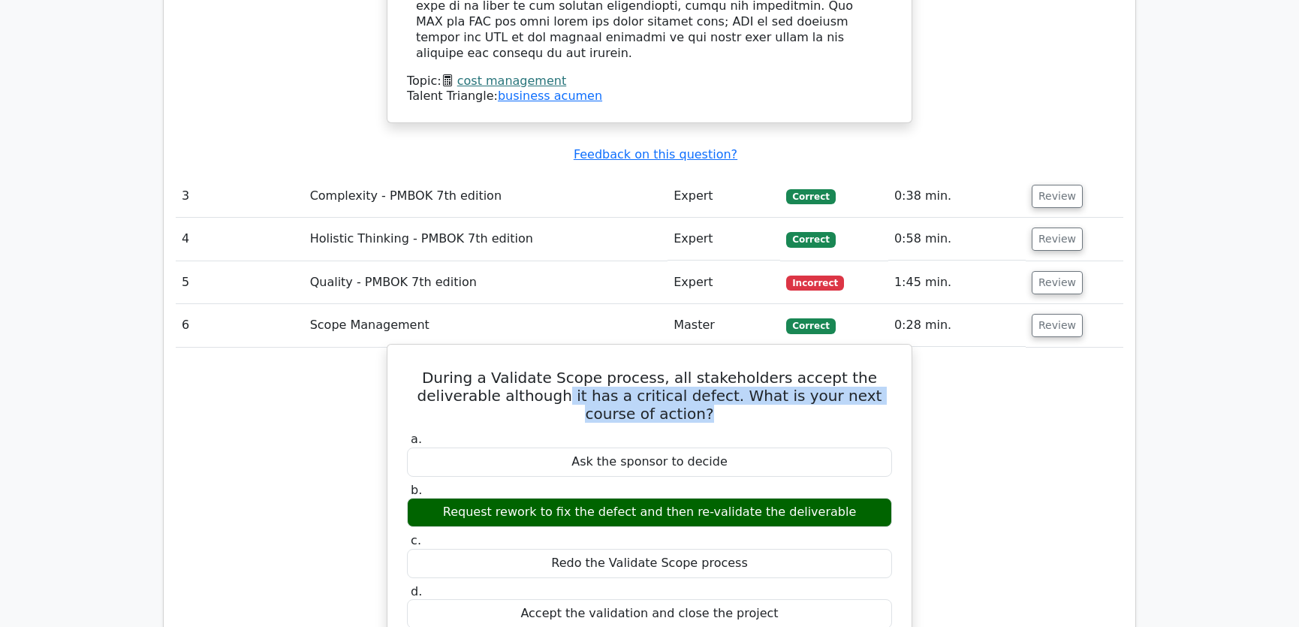
drag, startPoint x: 484, startPoint y: 273, endPoint x: 886, endPoint y: 282, distance: 401.7
click at [886, 369] on h5 "During a Validate Scope process, all stakeholders accept the deliverable althou…" at bounding box center [649, 396] width 488 height 54
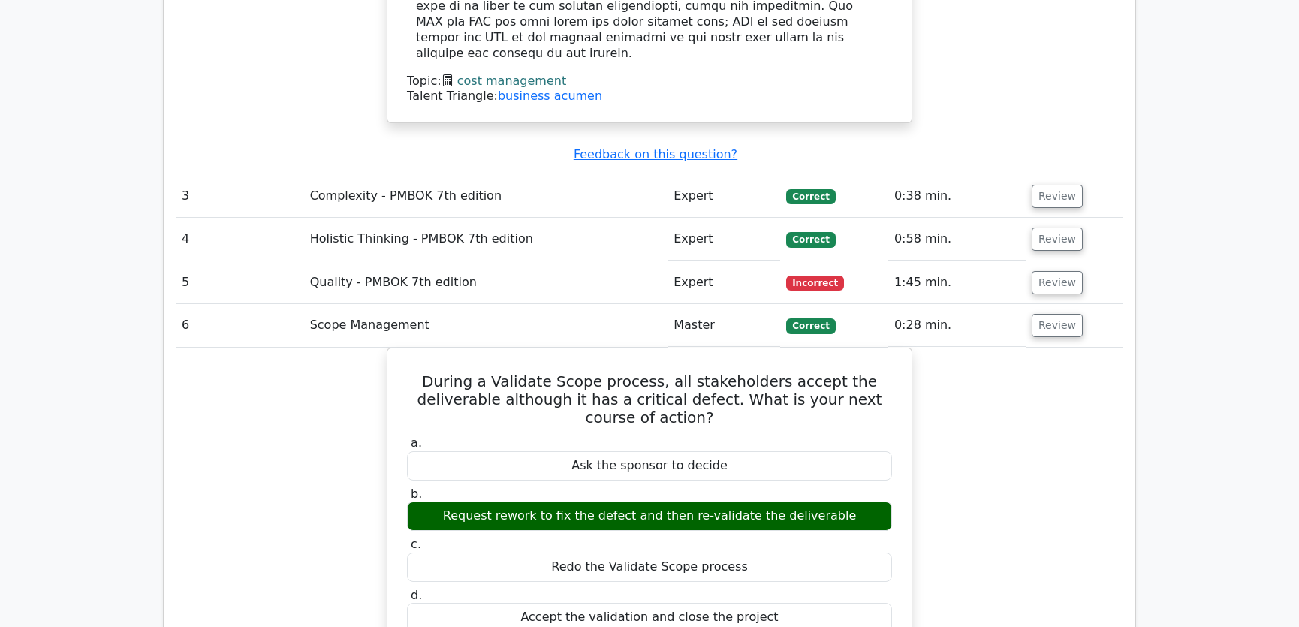
click at [1053, 314] on button "Review" at bounding box center [1057, 325] width 51 height 23
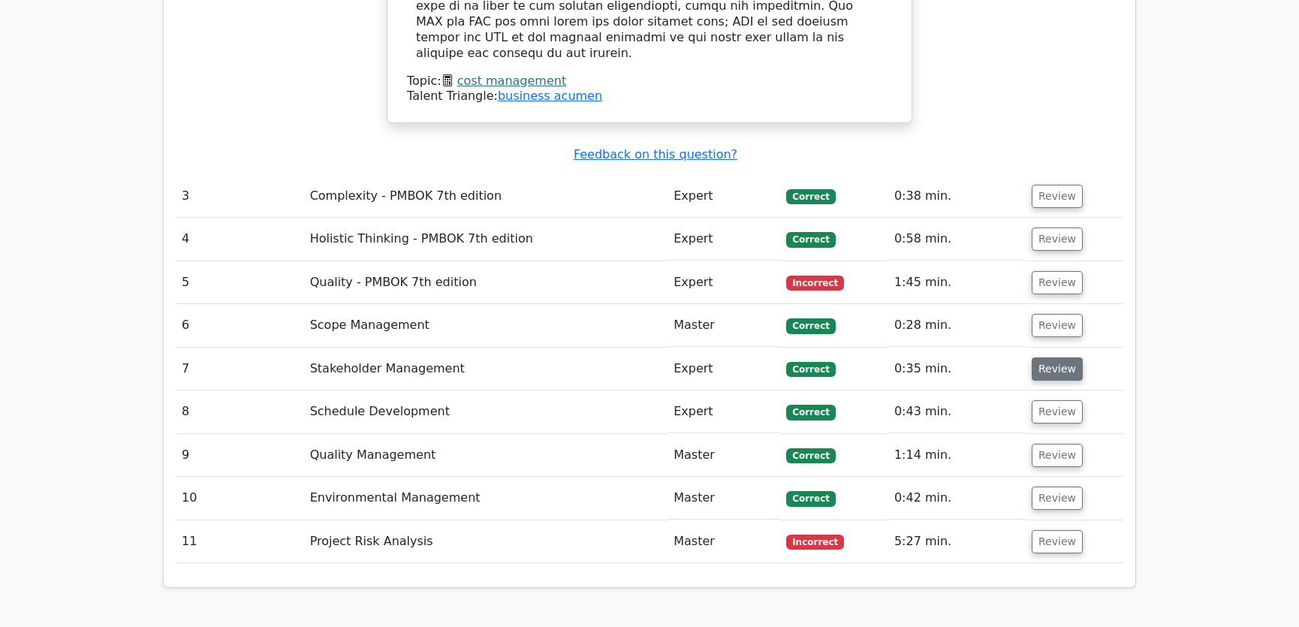
click at [1053, 357] on button "Review" at bounding box center [1057, 368] width 51 height 23
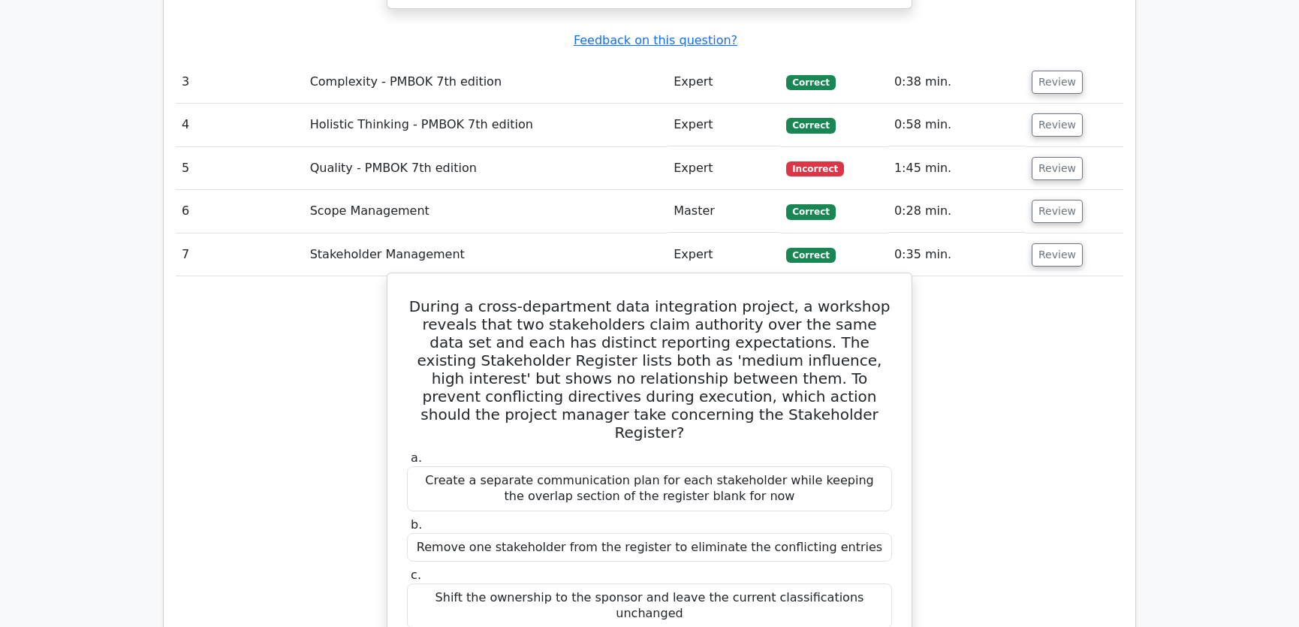
scroll to position [3298, 0]
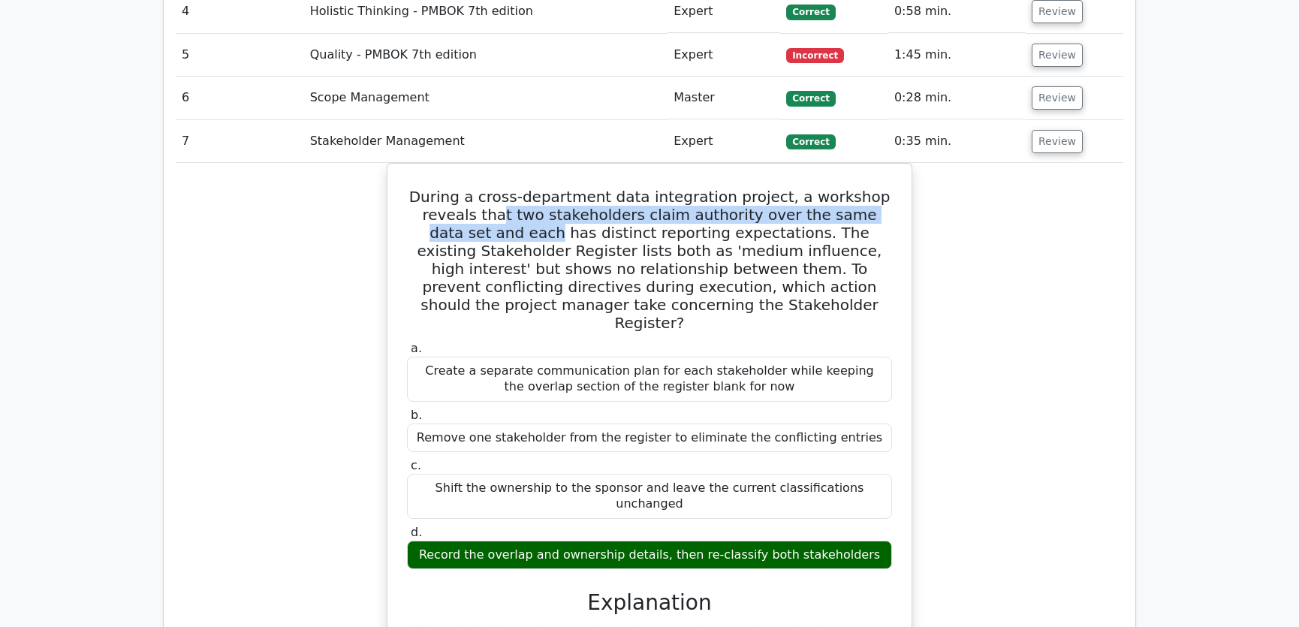
drag, startPoint x: 431, startPoint y: 93, endPoint x: 935, endPoint y: 94, distance: 503.8
click at [935, 163] on div "During a cross-department data integration project, a workshop reveals that two…" at bounding box center [649, 591] width 947 height 857
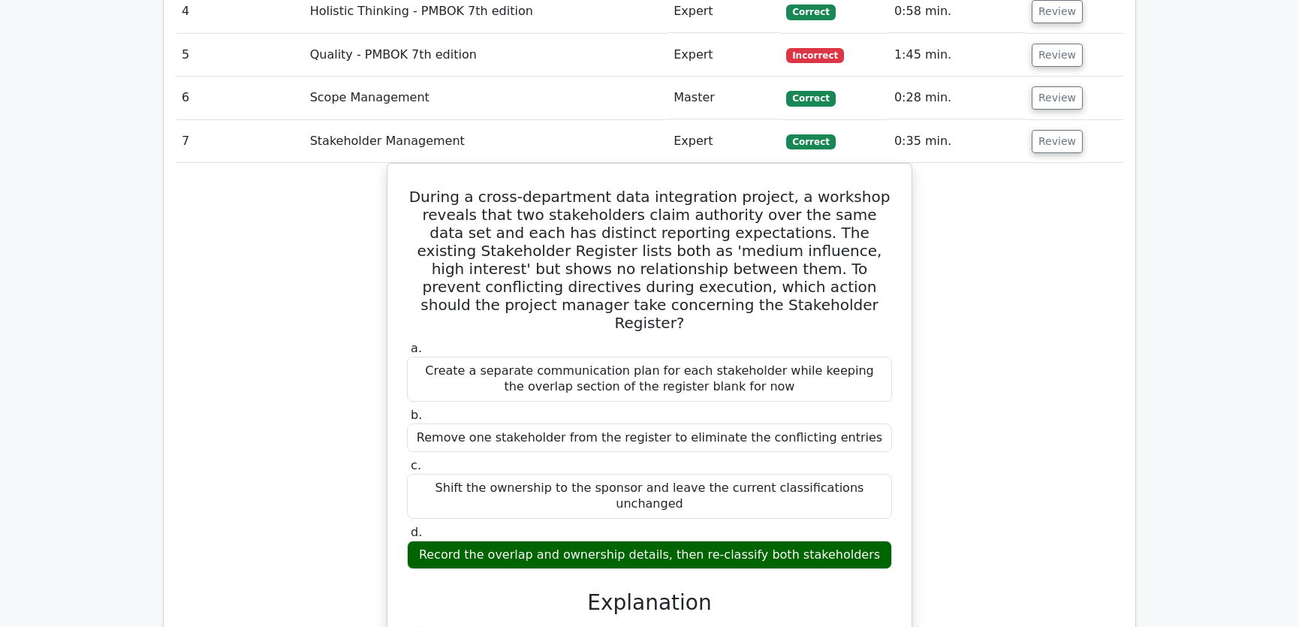
click at [947, 163] on div "During a cross-department data integration project, a workshop reveals that two…" at bounding box center [649, 591] width 947 height 857
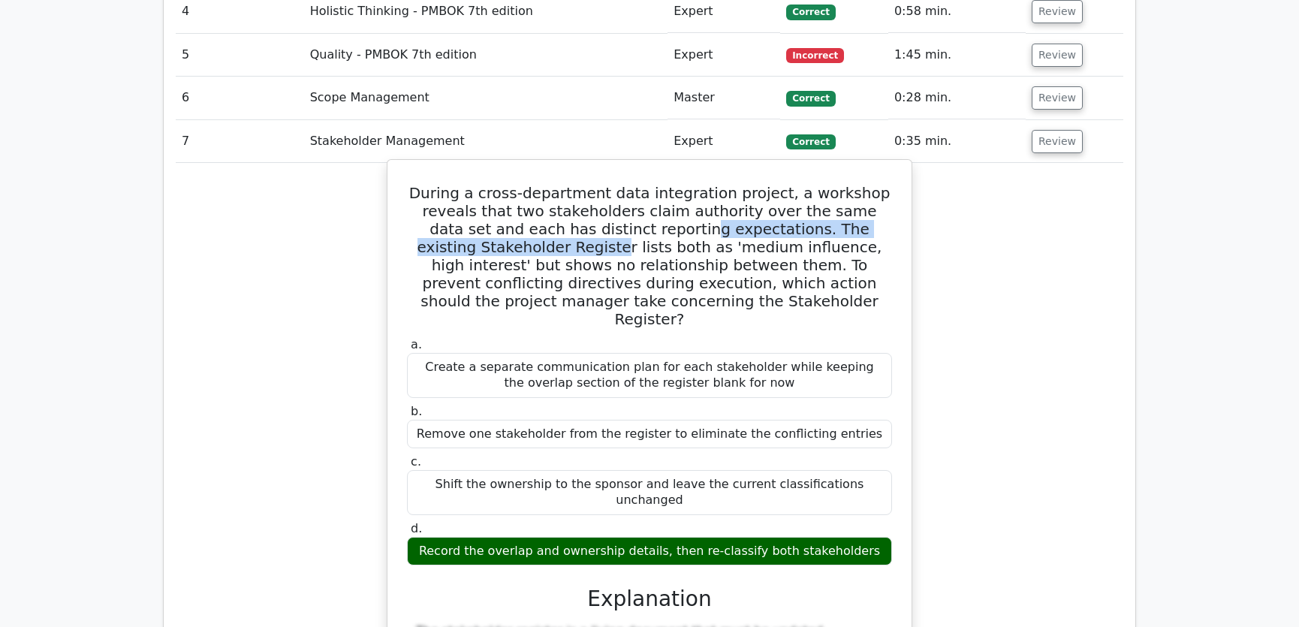
drag, startPoint x: 549, startPoint y: 110, endPoint x: 878, endPoint y: 115, distance: 328.9
click at [878, 184] on h5 "During a cross-department data integration project, a workshop reveals that two…" at bounding box center [649, 256] width 488 height 144
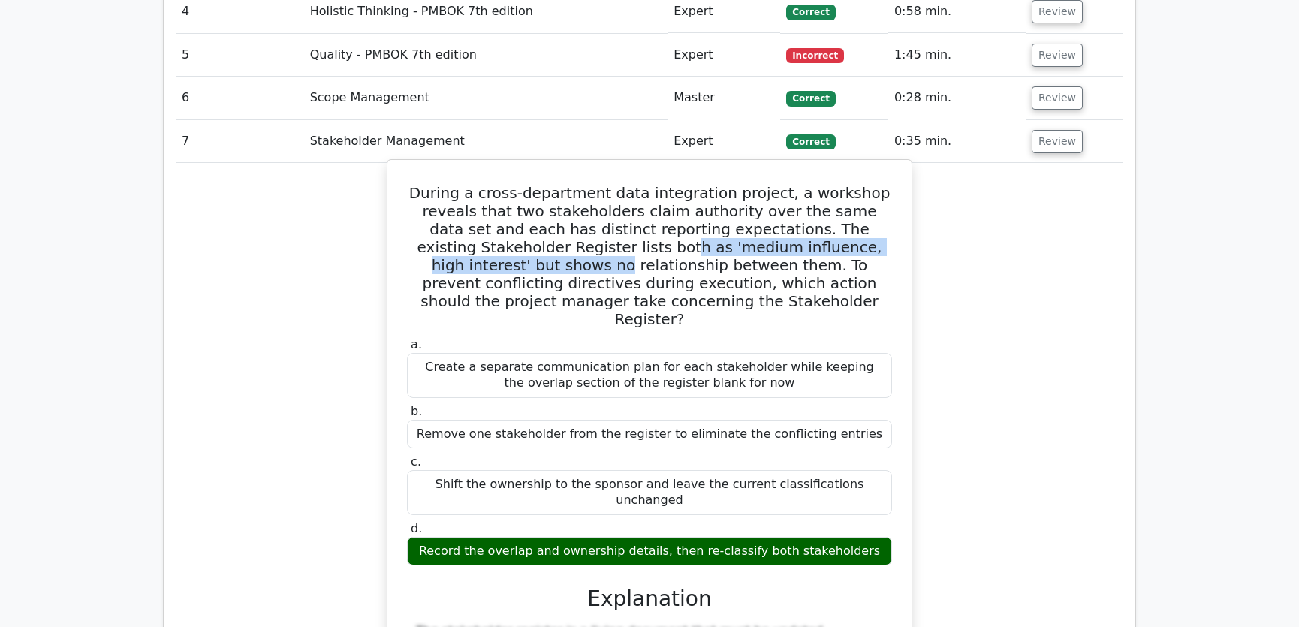
drag, startPoint x: 498, startPoint y: 127, endPoint x: 871, endPoint y: 129, distance: 373.1
click at [871, 184] on h5 "During a cross-department data integration project, a workshop reveals that two…" at bounding box center [649, 256] width 488 height 144
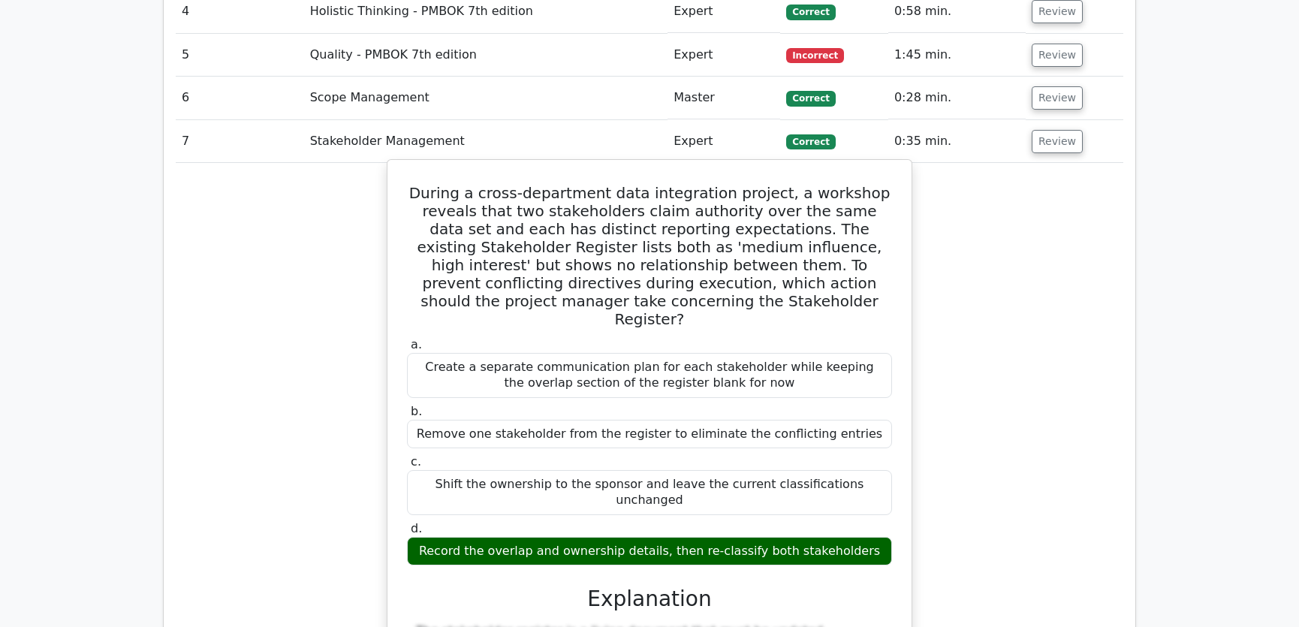
click at [460, 184] on h5 "During a cross-department data integration project, a workshop reveals that two…" at bounding box center [649, 256] width 488 height 144
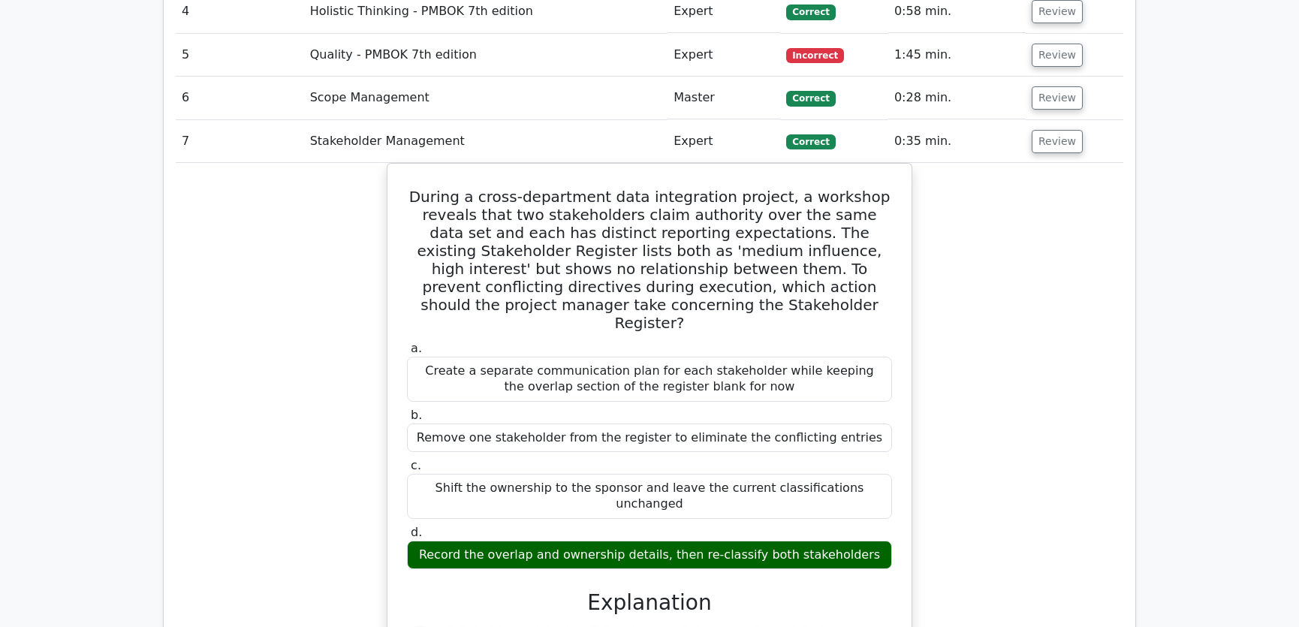
scroll to position [3185, 0]
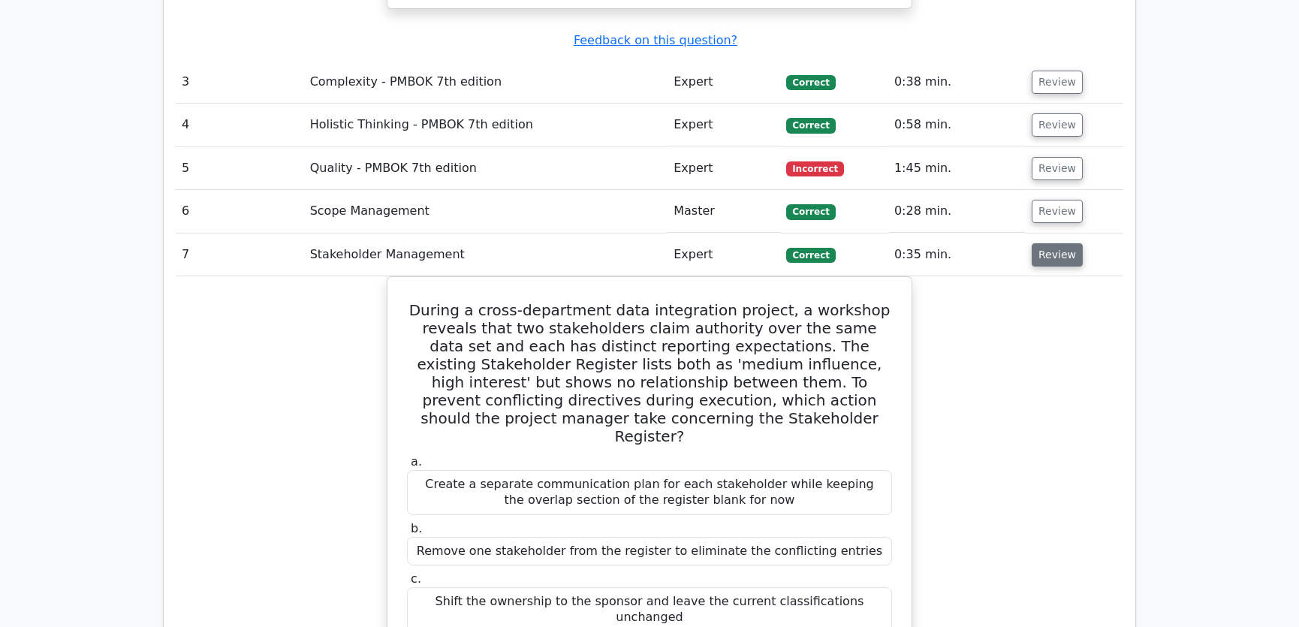
click at [1062, 243] on button "Review" at bounding box center [1057, 254] width 51 height 23
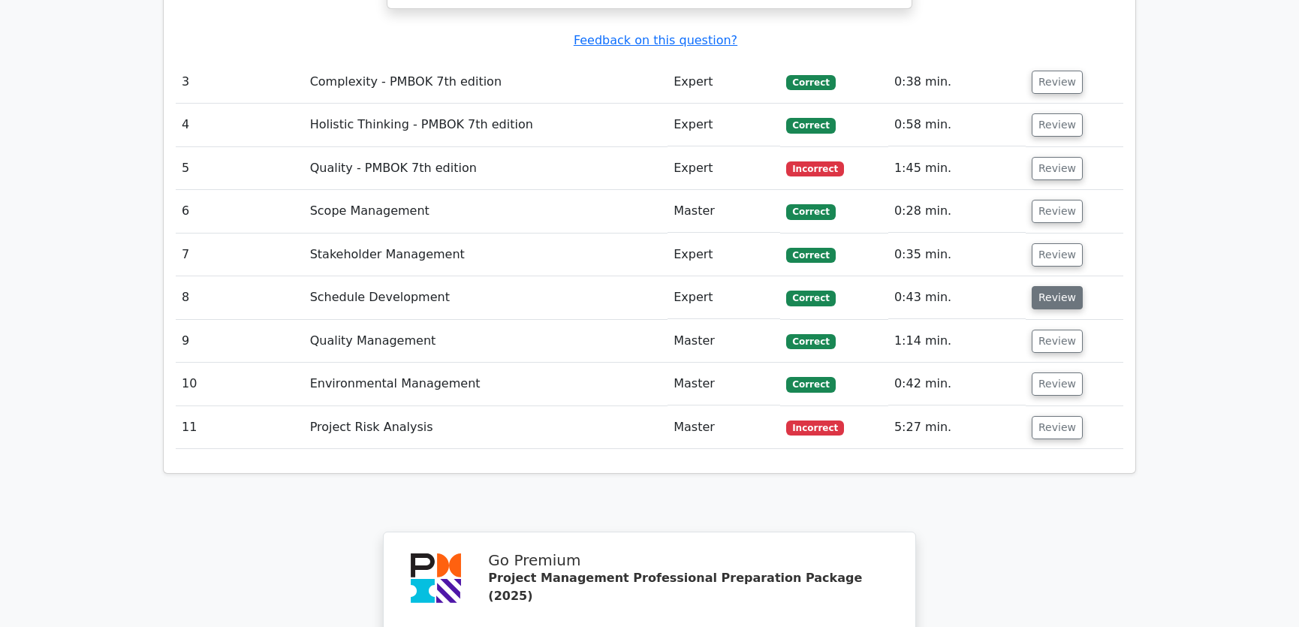
click at [1056, 286] on button "Review" at bounding box center [1057, 297] width 51 height 23
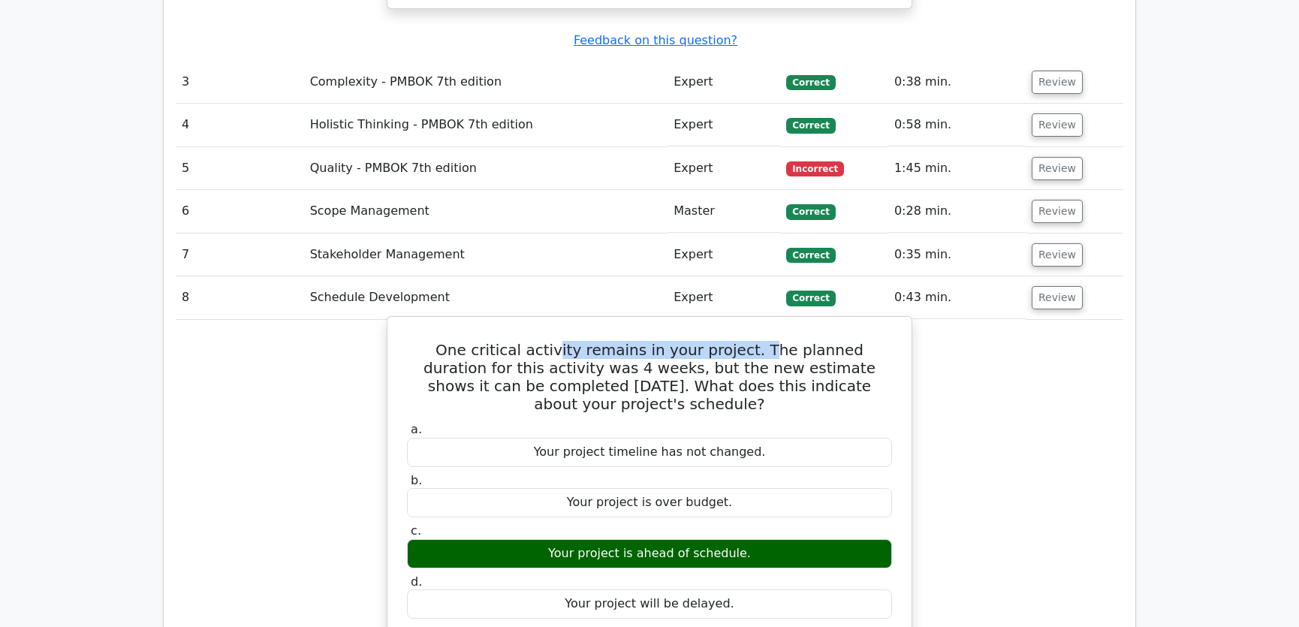
drag, startPoint x: 528, startPoint y: 229, endPoint x: 718, endPoint y: 229, distance: 189.9
click at [718, 341] on h5 "One critical activity remains in your project. The planned duration for this ac…" at bounding box center [649, 377] width 488 height 72
drag, startPoint x: 465, startPoint y: 249, endPoint x: 590, endPoint y: 249, distance: 124.6
click at [590, 341] on h5 "One critical activity remains in your project. The planned duration for this ac…" at bounding box center [649, 377] width 488 height 72
drag, startPoint x: 473, startPoint y: 267, endPoint x: 550, endPoint y: 264, distance: 77.4
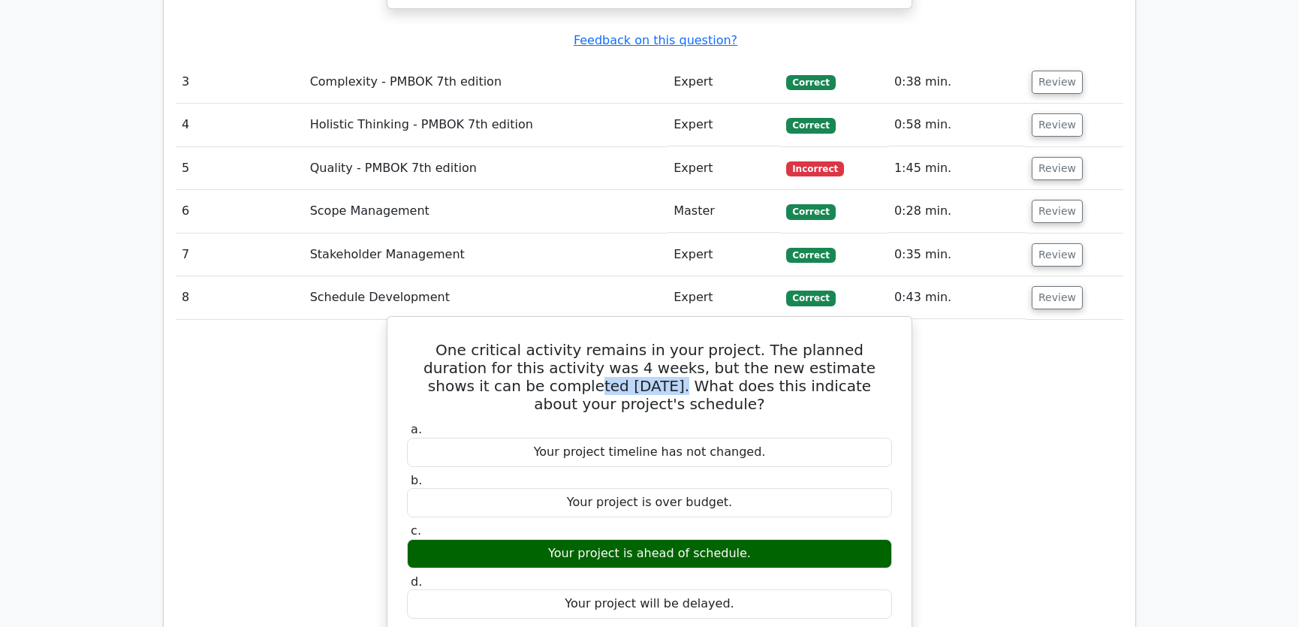
click at [550, 341] on h5 "One critical activity remains in your project. The planned duration for this ac…" at bounding box center [649, 377] width 488 height 72
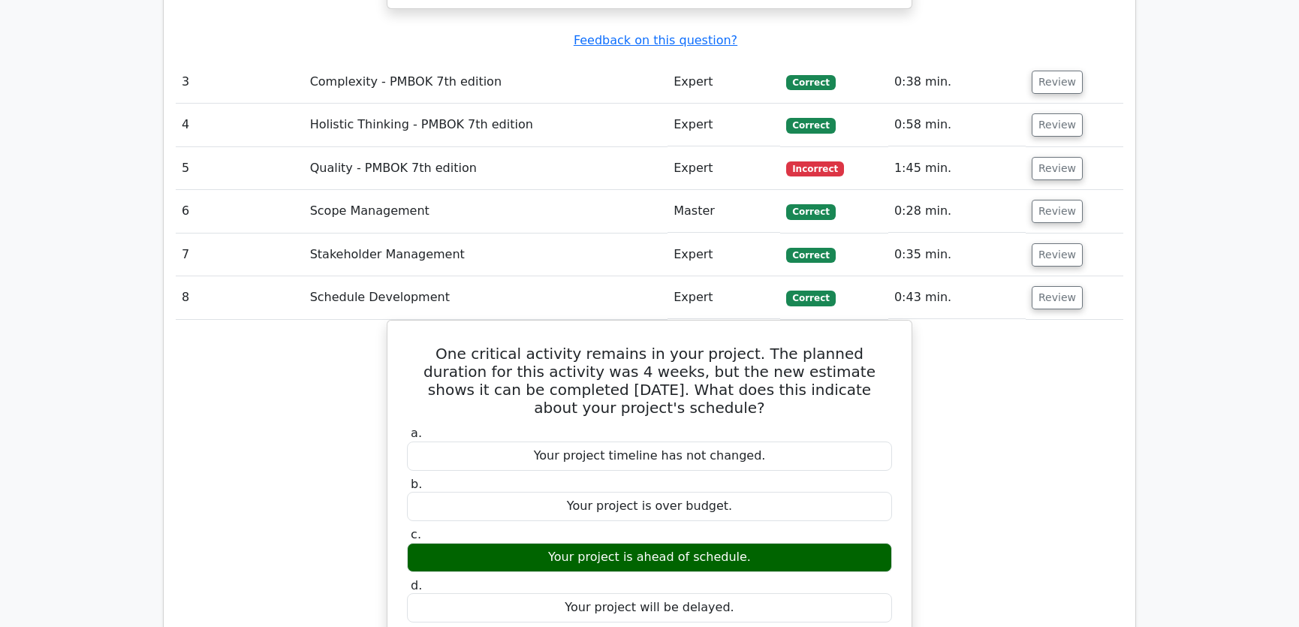
click at [974, 320] on div "One critical activity remains in your project. The planned duration for this ac…" at bounding box center [649, 572] width 947 height 504
click at [1062, 286] on button "Review" at bounding box center [1057, 297] width 51 height 23
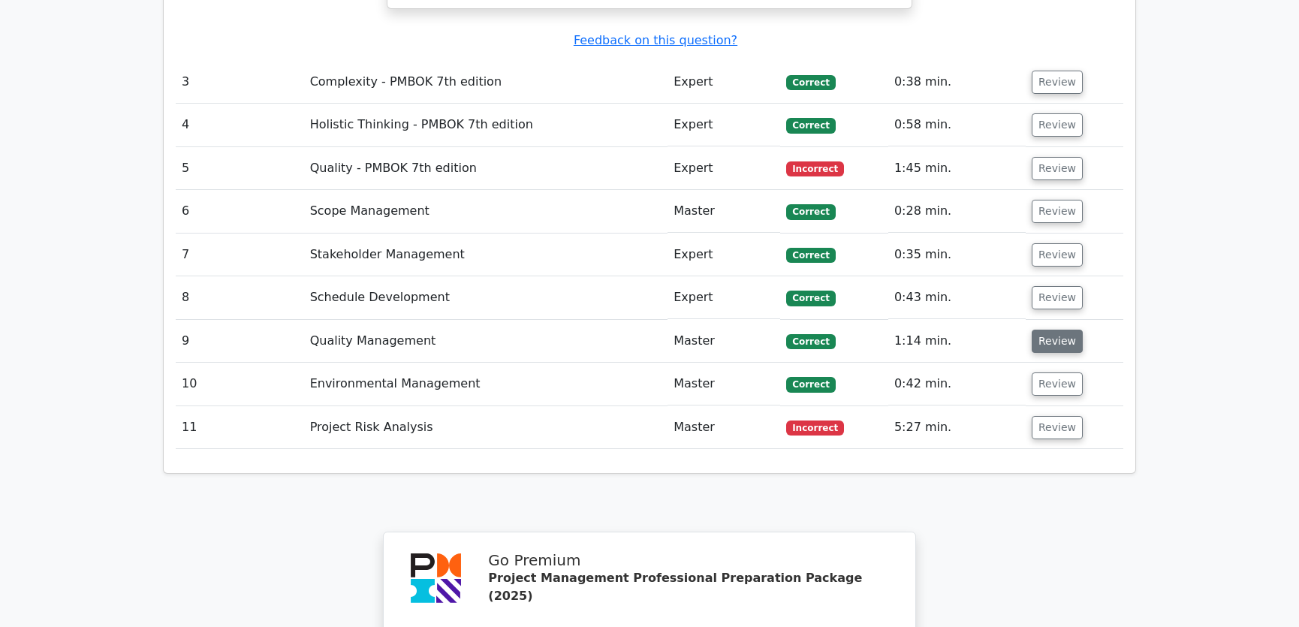
click at [1061, 330] on button "Review" at bounding box center [1057, 341] width 51 height 23
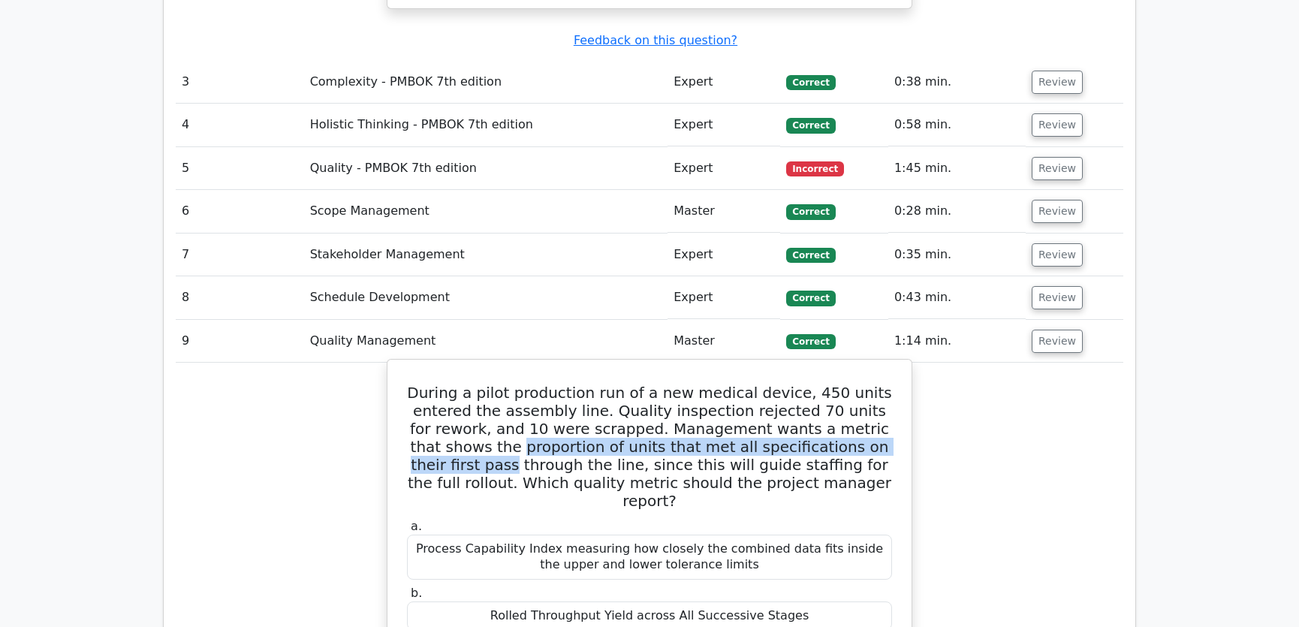
drag, startPoint x: 450, startPoint y: 327, endPoint x: 878, endPoint y: 323, distance: 428.7
click at [878, 384] on h5 "During a pilot production run of a new medical device, 450 units entered the as…" at bounding box center [649, 447] width 488 height 126
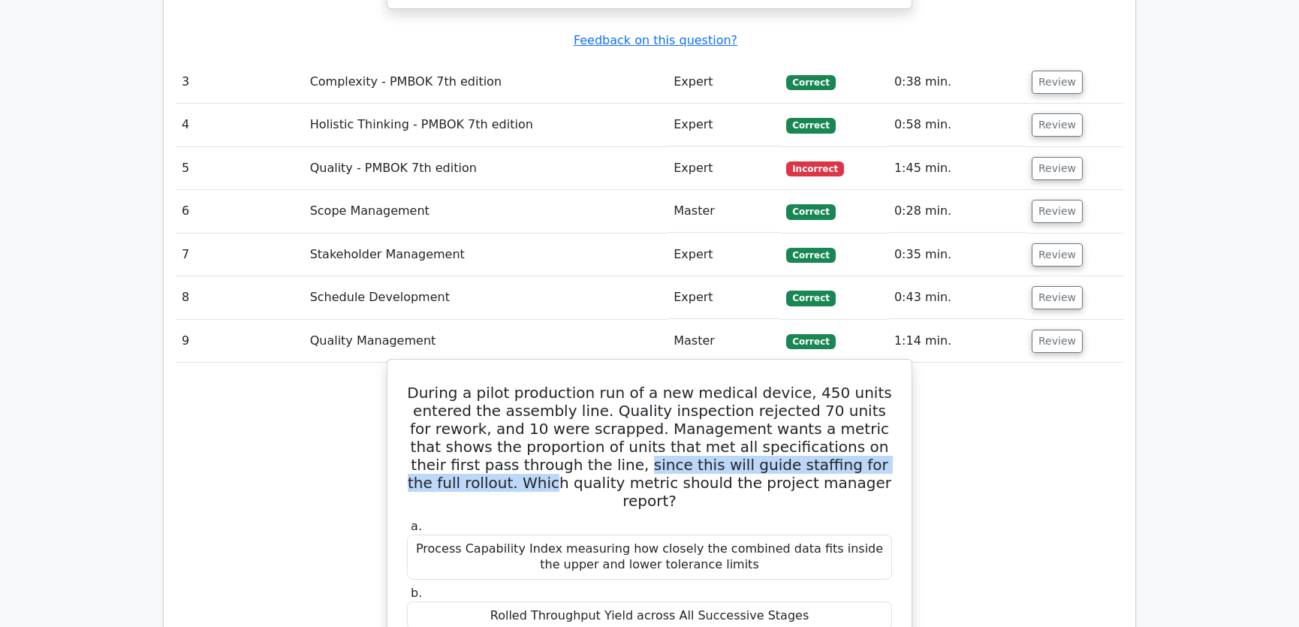
drag, startPoint x: 526, startPoint y: 348, endPoint x: 885, endPoint y: 349, distance: 358.9
click at [885, 384] on h5 "During a pilot production run of a new medical device, 450 units entered the as…" at bounding box center [649, 447] width 488 height 126
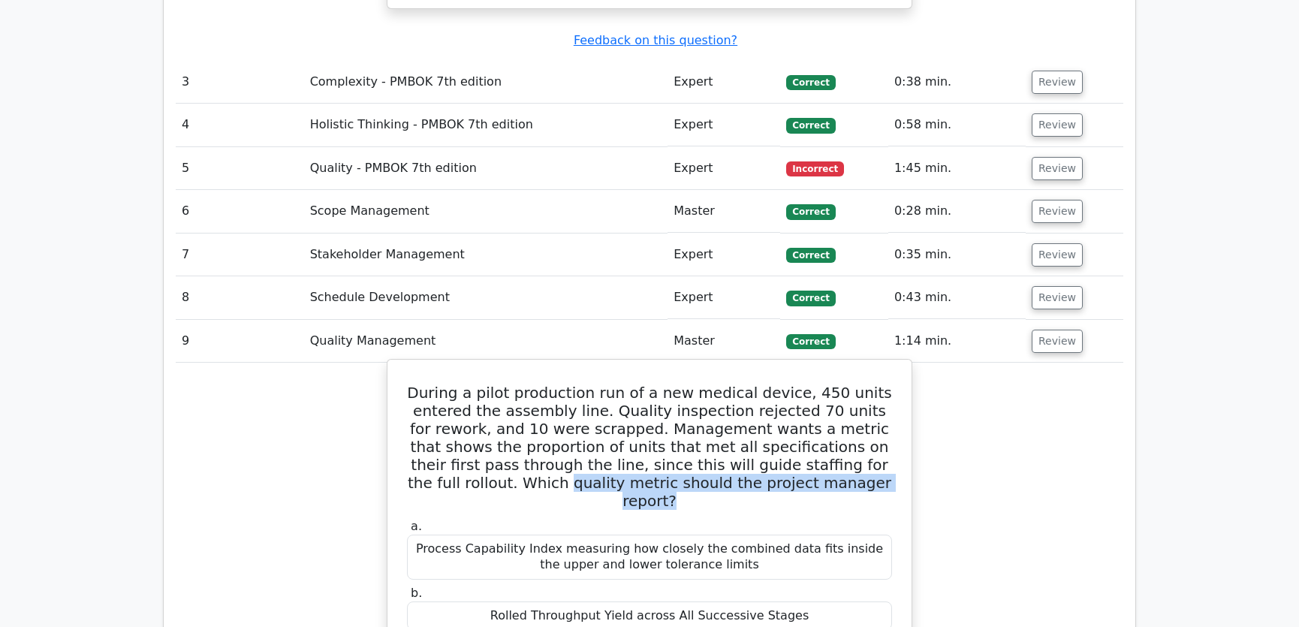
drag, startPoint x: 476, startPoint y: 361, endPoint x: 868, endPoint y: 360, distance: 391.9
click at [868, 384] on h5 "During a pilot production run of a new medical device, 450 units entered the as…" at bounding box center [649, 447] width 488 height 126
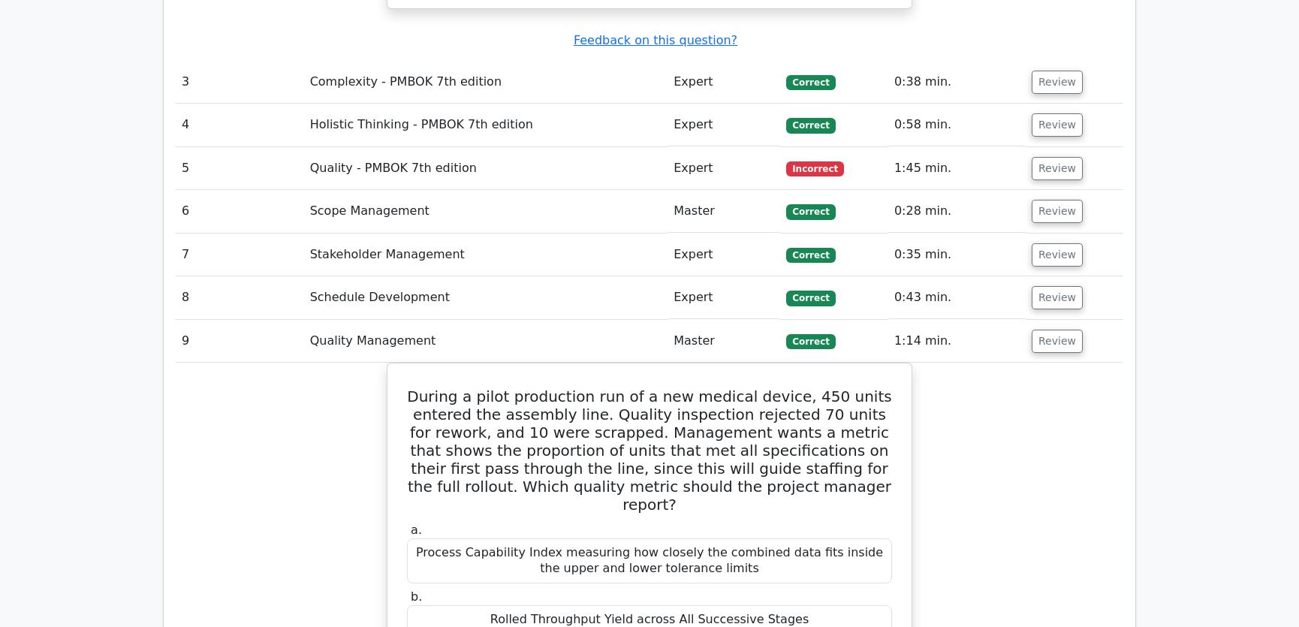
click at [1039, 330] on button "Review" at bounding box center [1057, 341] width 51 height 23
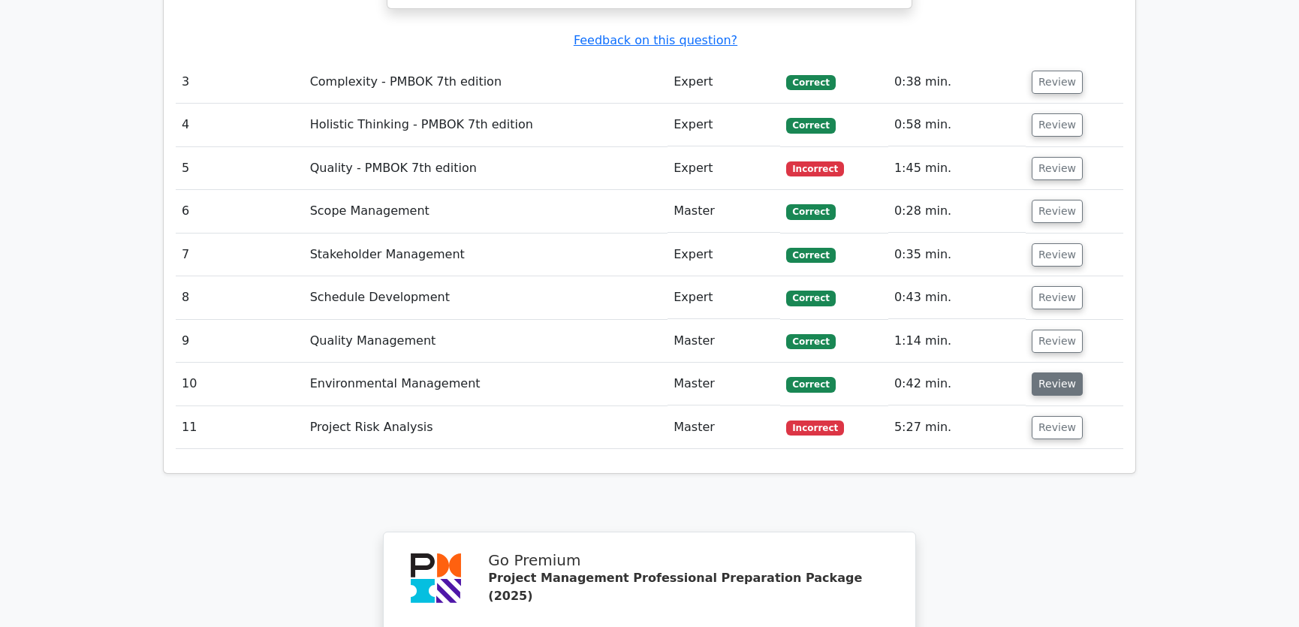
click at [1038, 372] on button "Review" at bounding box center [1057, 383] width 51 height 23
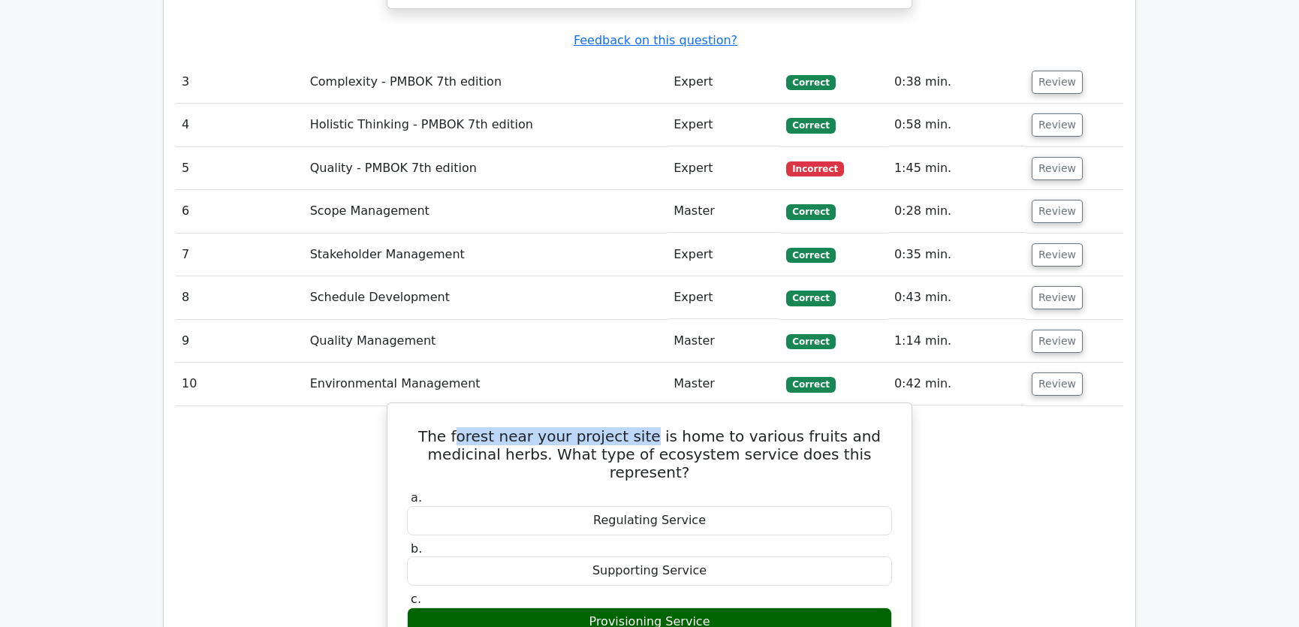
drag, startPoint x: 445, startPoint y: 314, endPoint x: 624, endPoint y: 318, distance: 178.7
click at [624, 427] on h5 "The forest near your project site is home to various fruits and medicinal herbs…" at bounding box center [649, 454] width 488 height 54
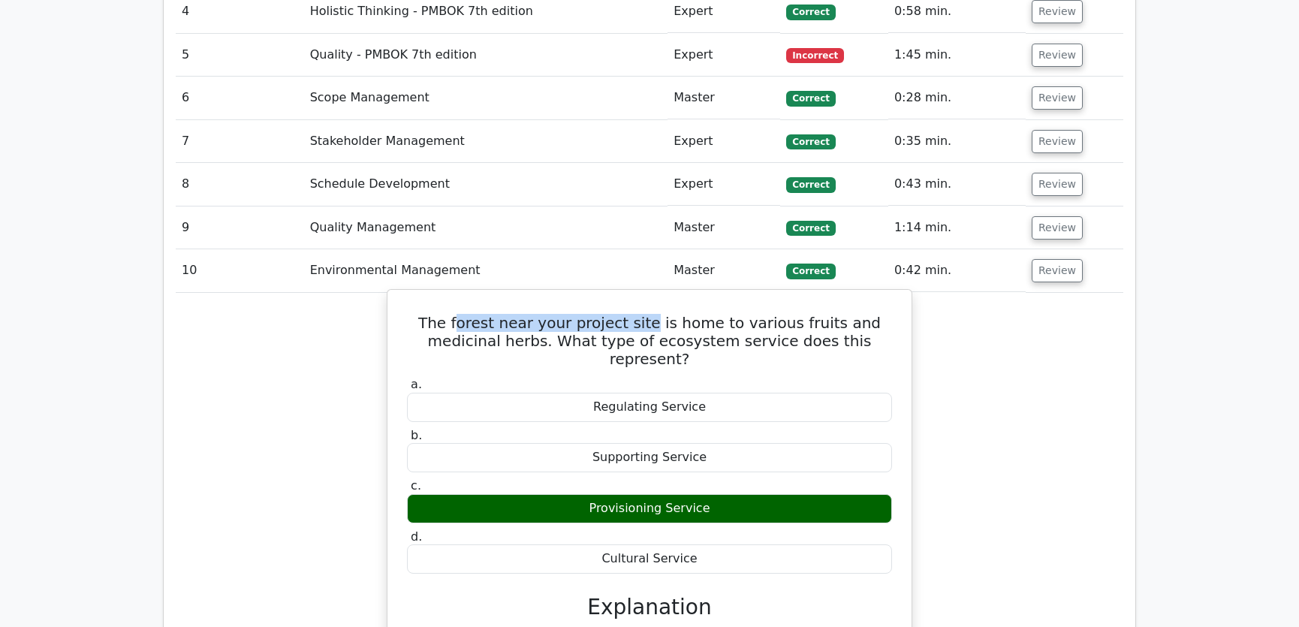
scroll to position [3412, 0]
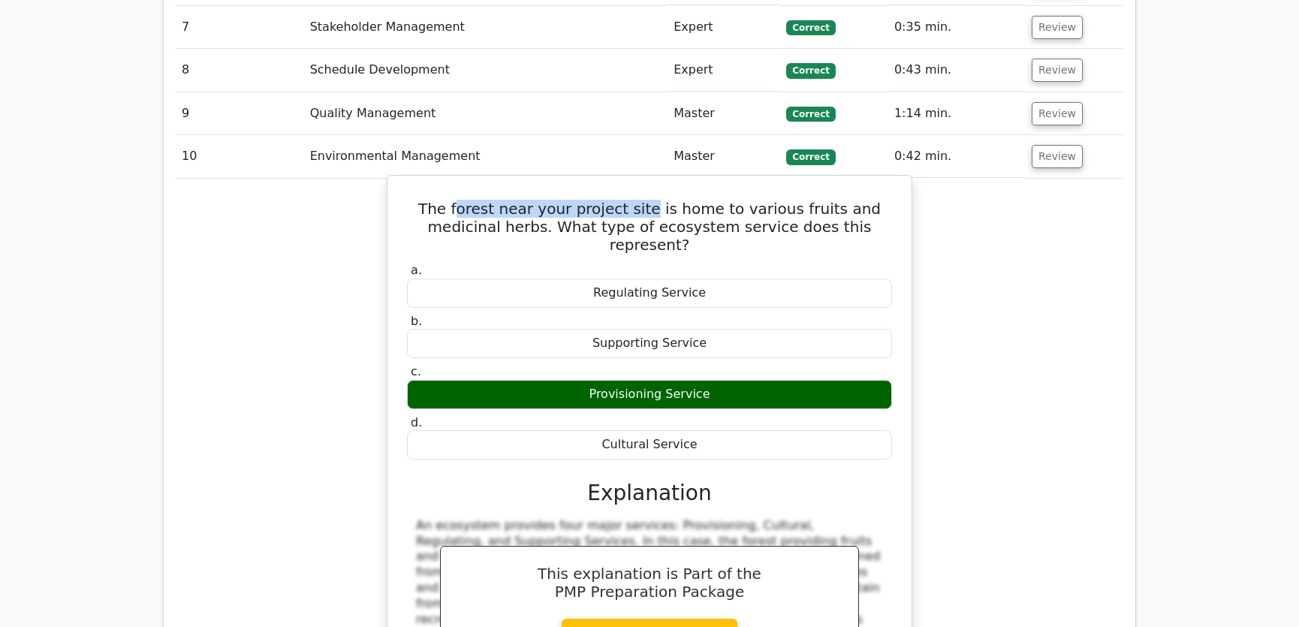
drag, startPoint x: 408, startPoint y: 88, endPoint x: 707, endPoint y: 305, distance: 369.3
click at [707, 305] on div "The forest near your project site is home to various fruits and medicinal herbs…" at bounding box center [649, 495] width 512 height 626
copy div "The forest near your project site is home to various fruits and medicinal herbs…"
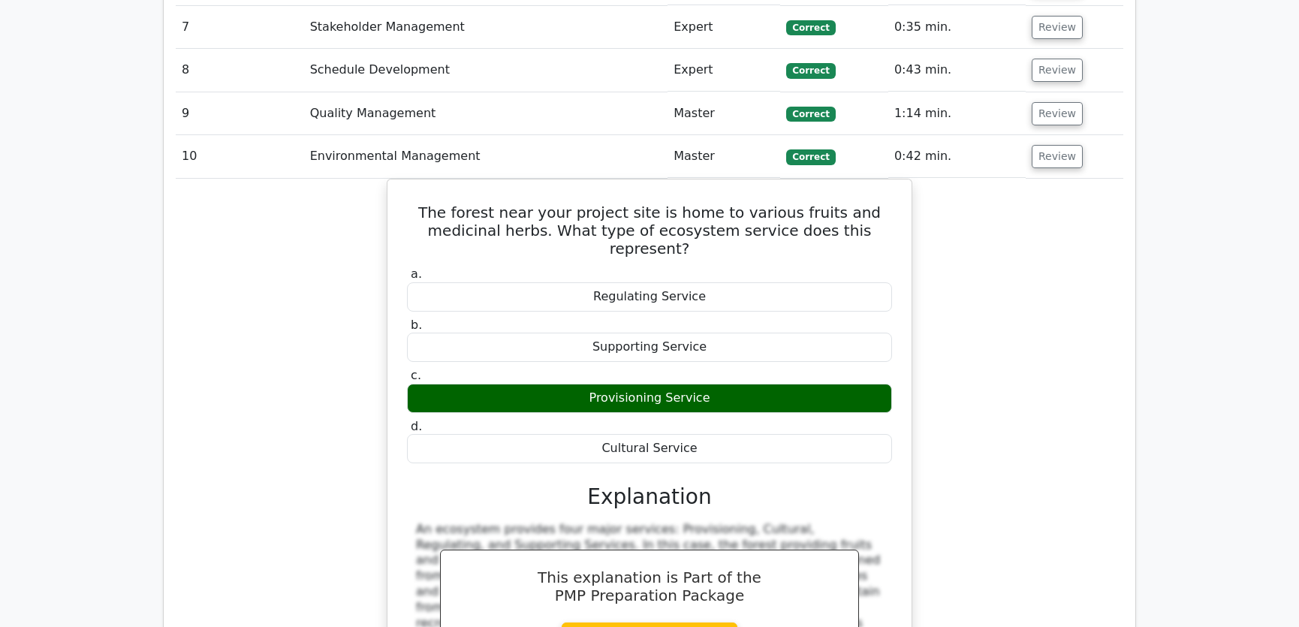
click at [1005, 327] on div "The forest near your project site is home to various fruits and medicinal herbs…" at bounding box center [649, 508] width 947 height 658
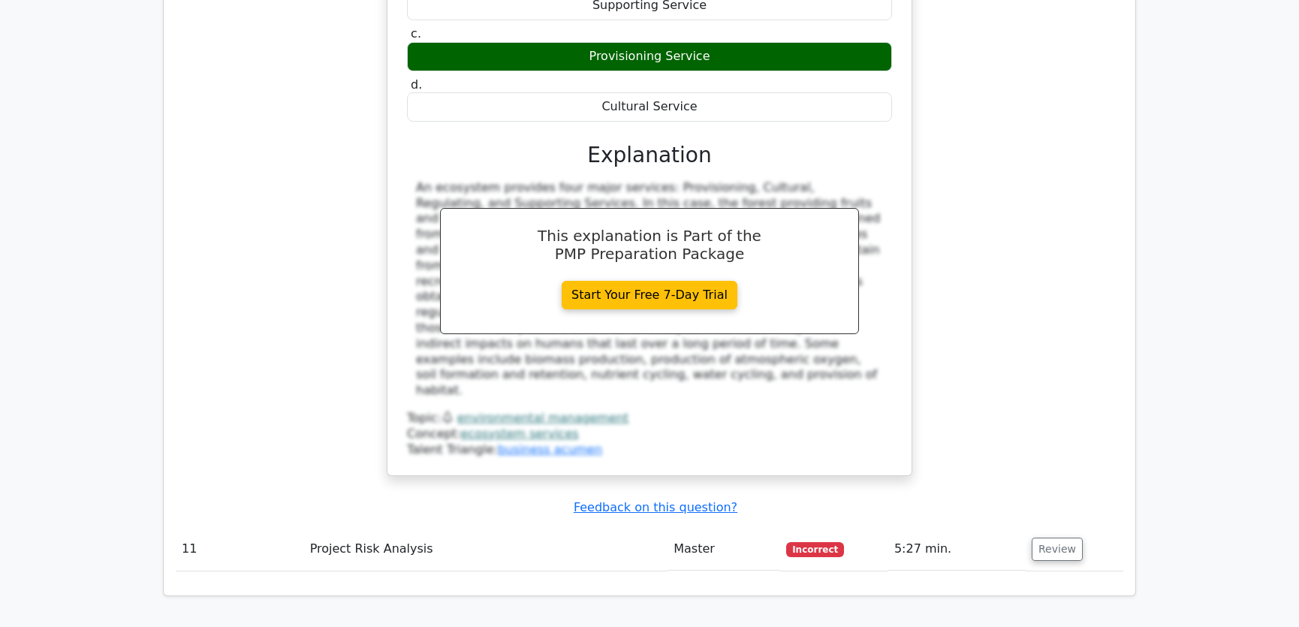
scroll to position [3867, 0]
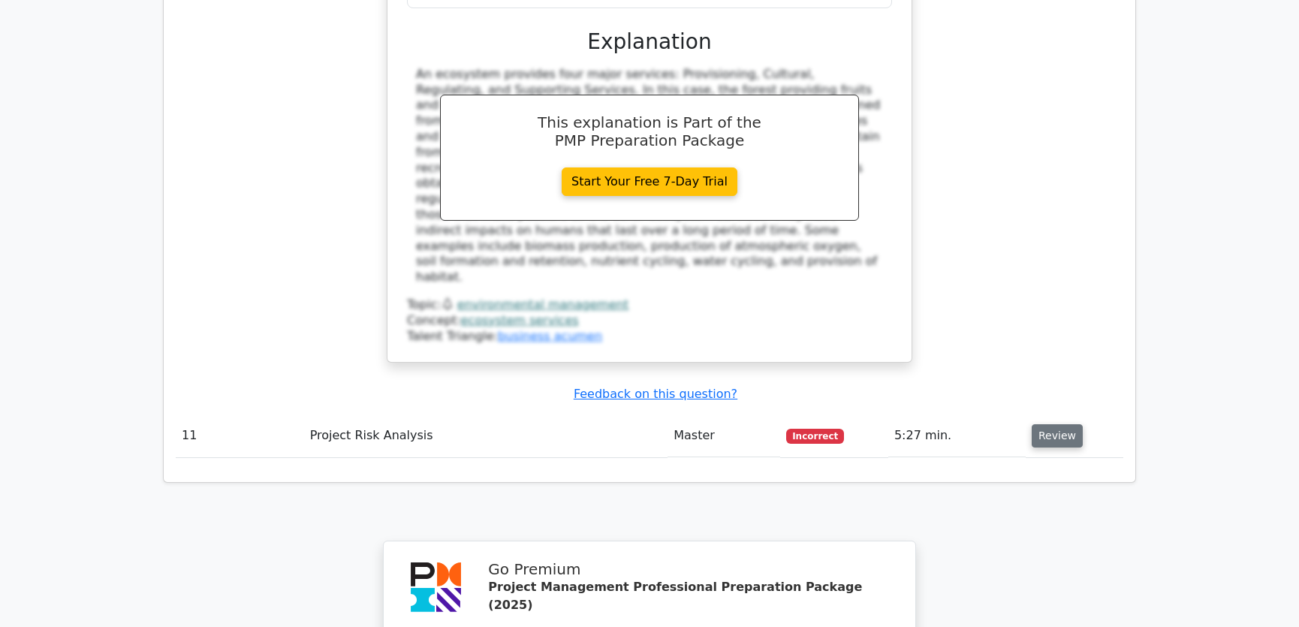
click at [1053, 424] on button "Review" at bounding box center [1057, 435] width 51 height 23
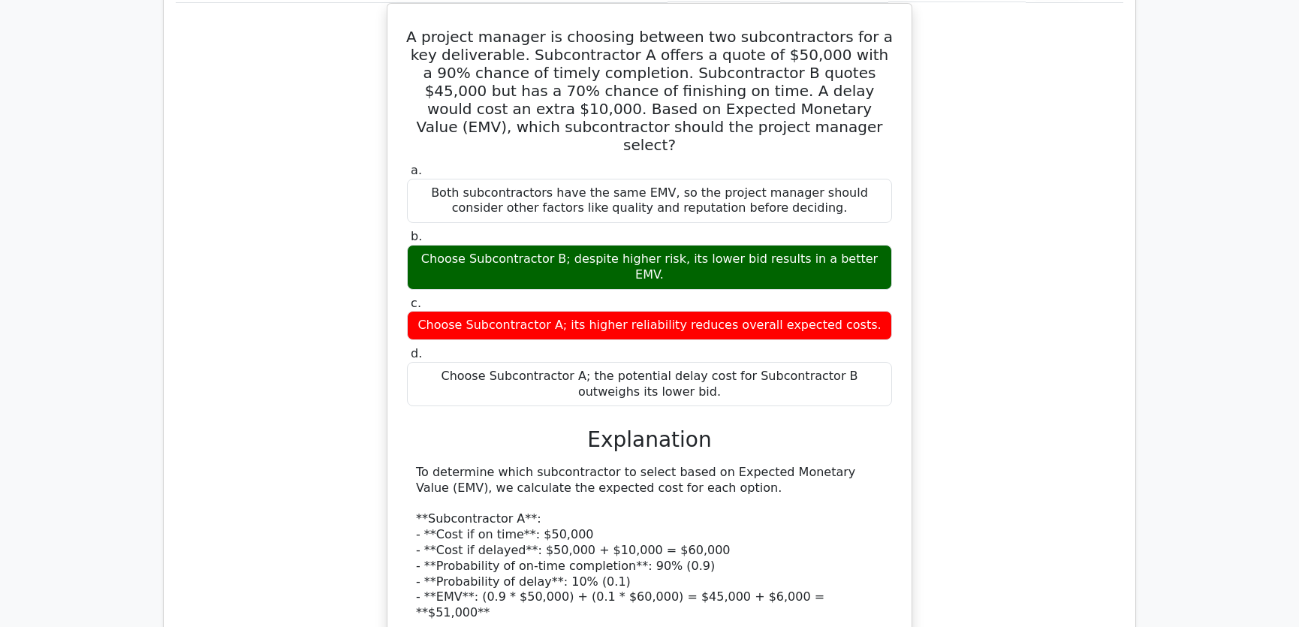
scroll to position [3981, 0]
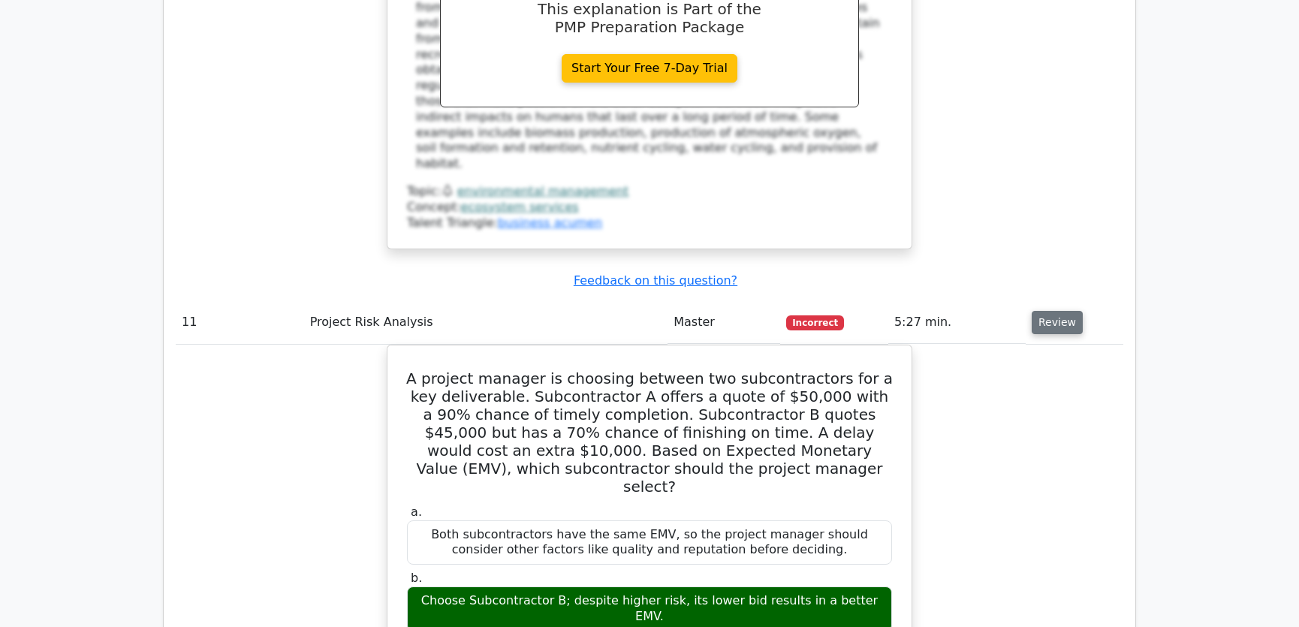
click at [1059, 311] on button "Review" at bounding box center [1057, 322] width 51 height 23
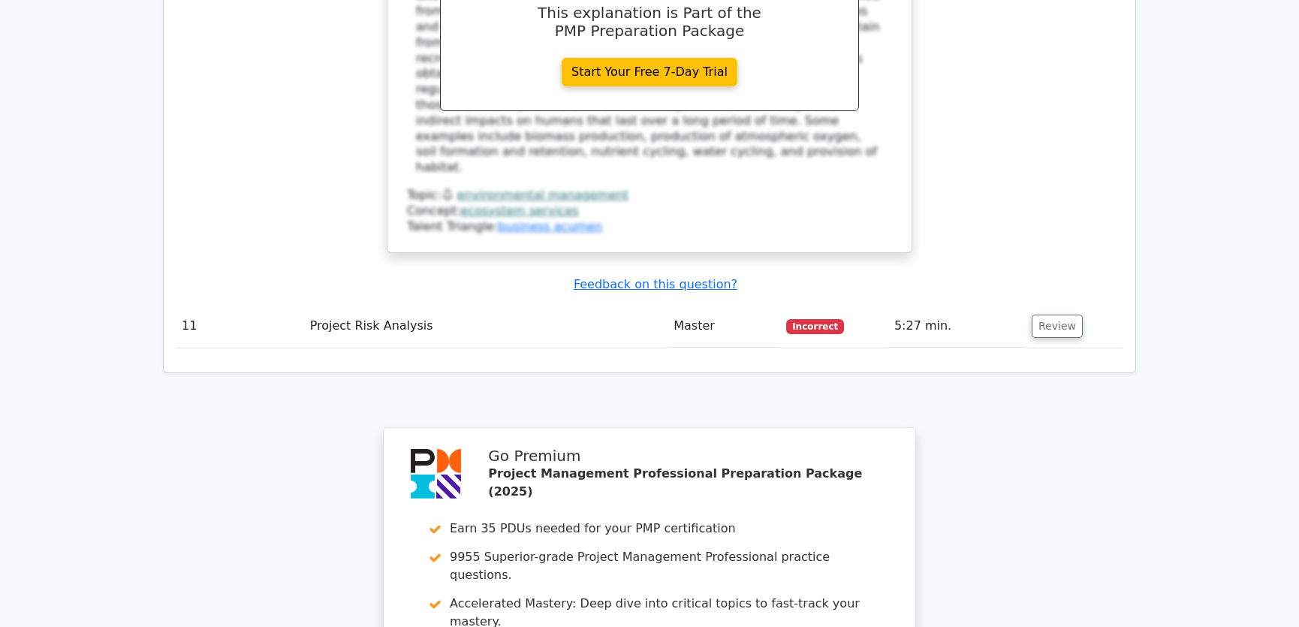
scroll to position [4303, 0]
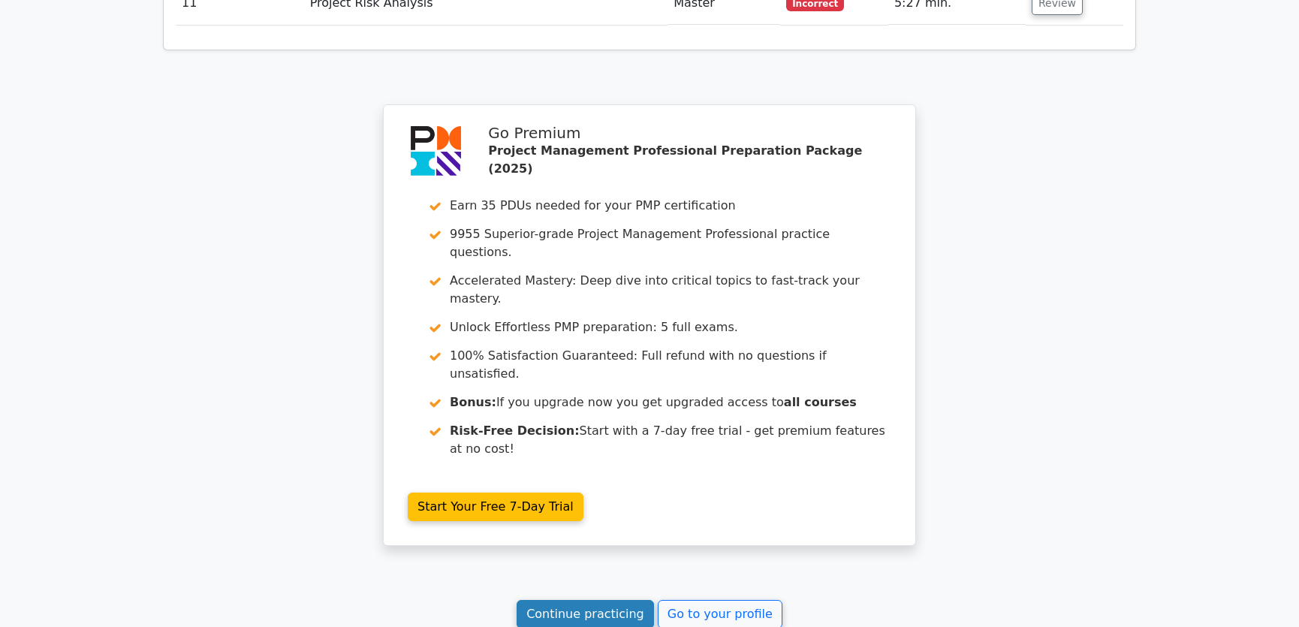
click at [570, 600] on link "Continue practicing" at bounding box center [585, 614] width 137 height 29
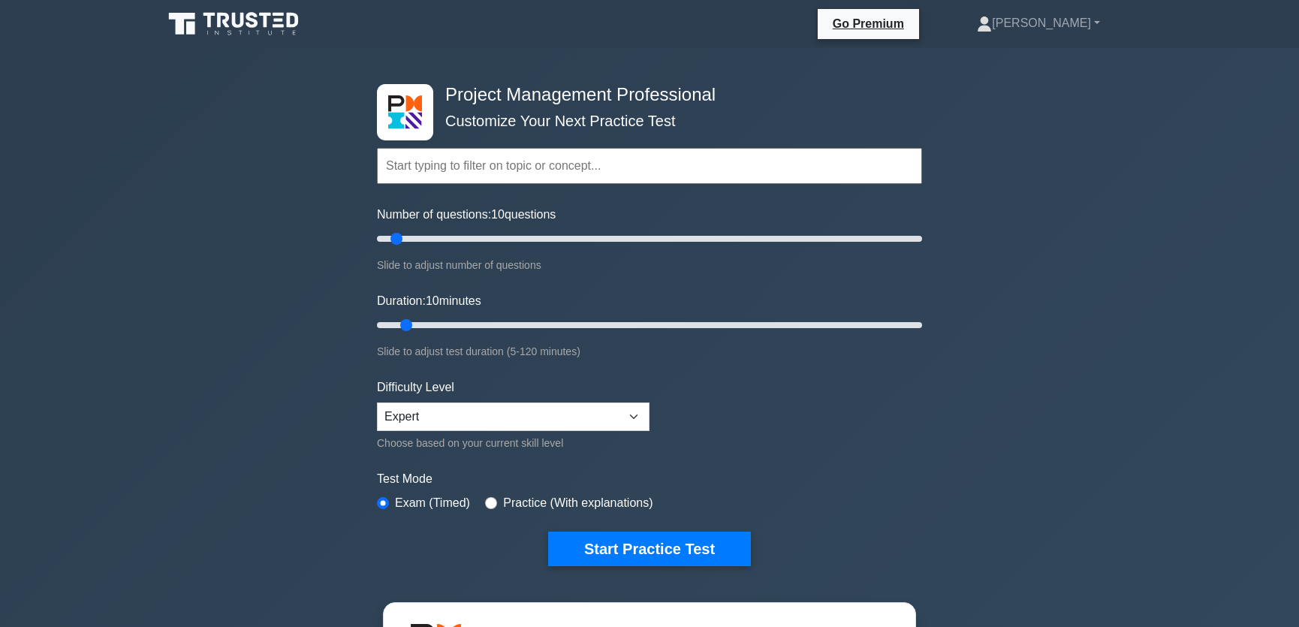
click at [1029, 429] on div "Project Management Professional Customize Your Next Practice Test Topics Scope …" at bounding box center [649, 520] width 1299 height 944
